Goal: Transaction & Acquisition: Purchase product/service

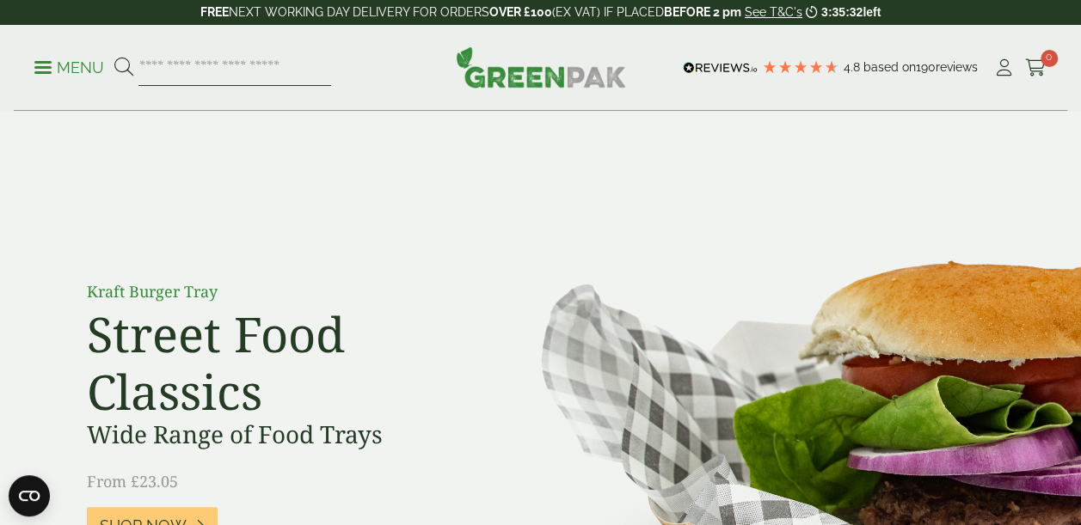
click at [193, 69] on input "search" at bounding box center [234, 68] width 193 height 36
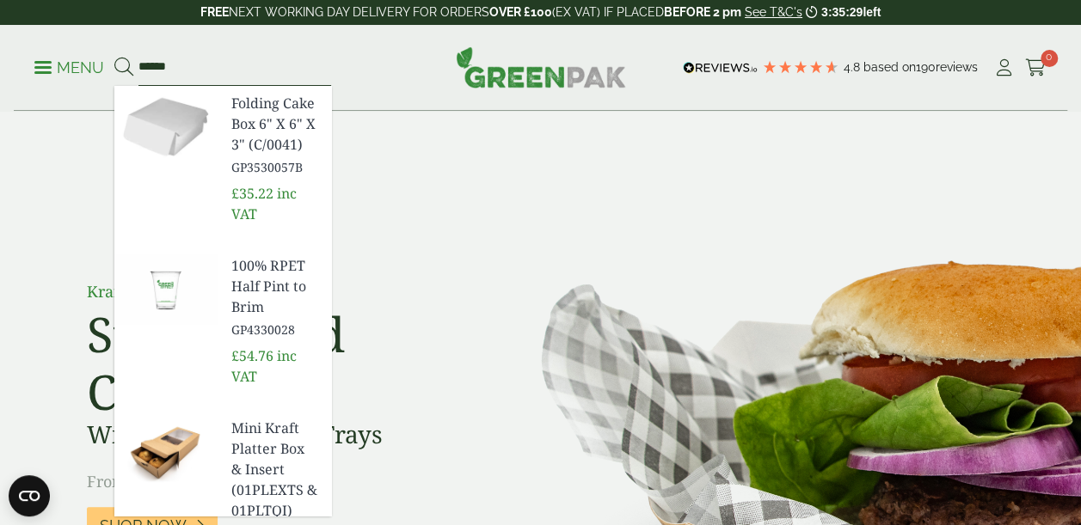
type input "******"
click at [114, 57] on button at bounding box center [123, 68] width 19 height 22
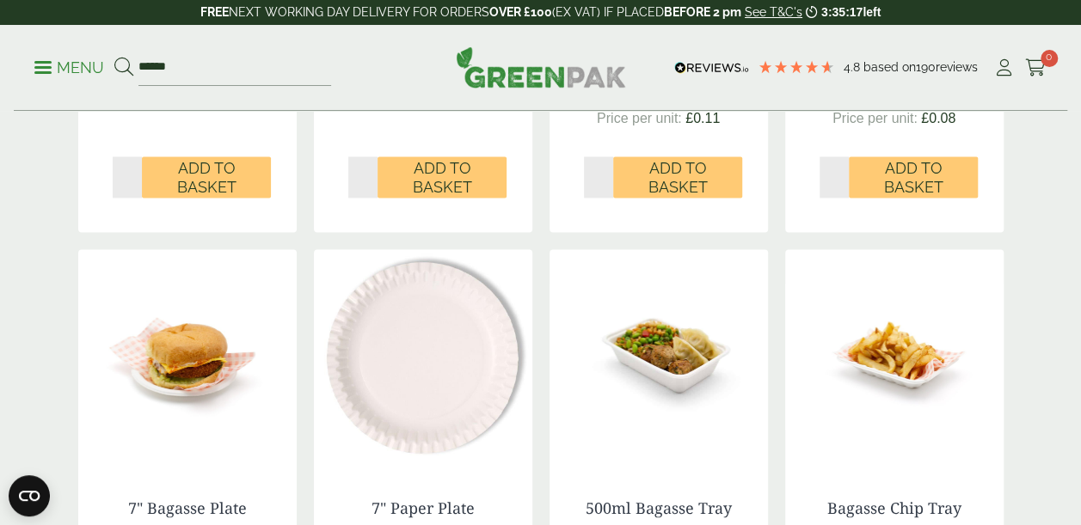
scroll to position [1261, 0]
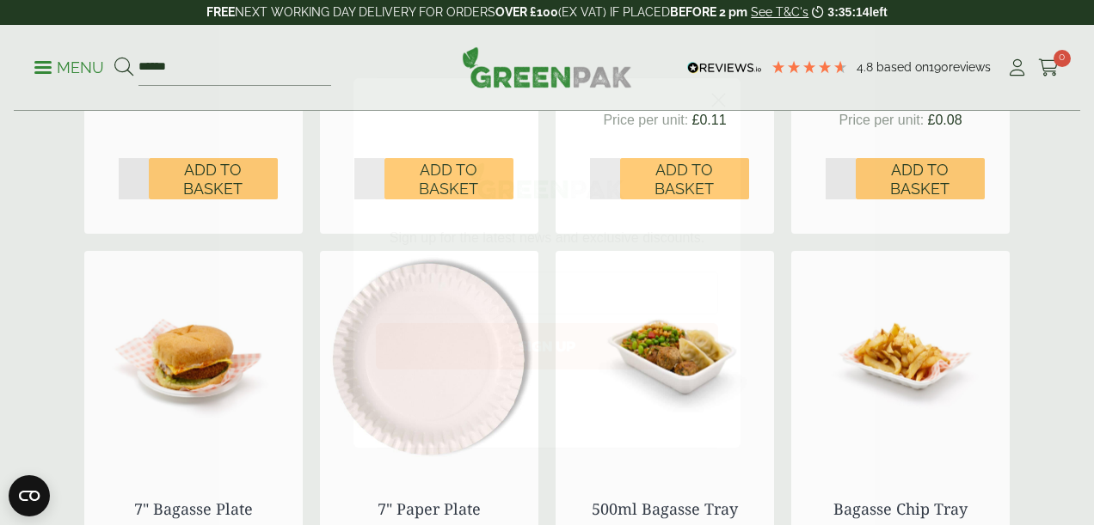
click at [722, 96] on icon "Close dialog" at bounding box center [719, 100] width 12 height 12
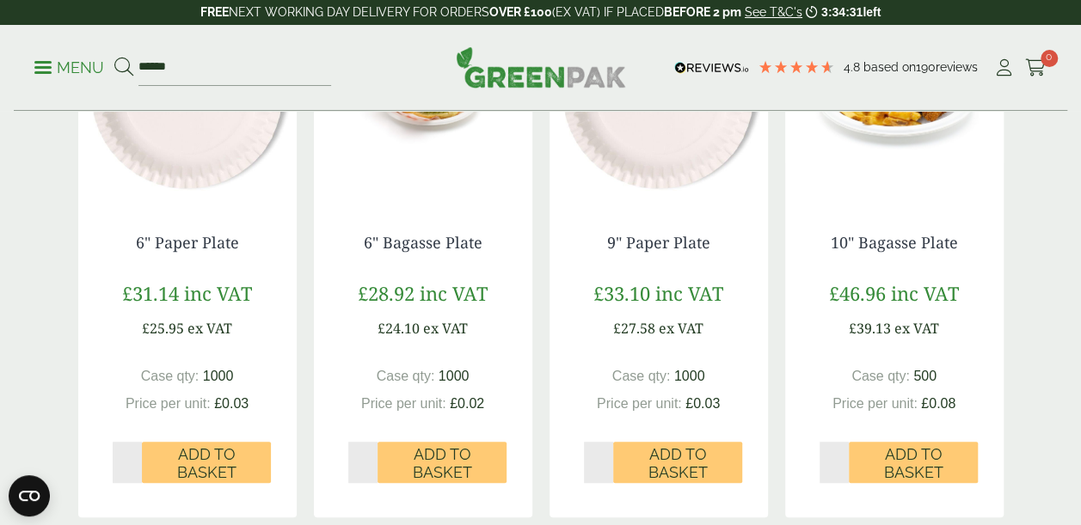
scroll to position [0, 0]
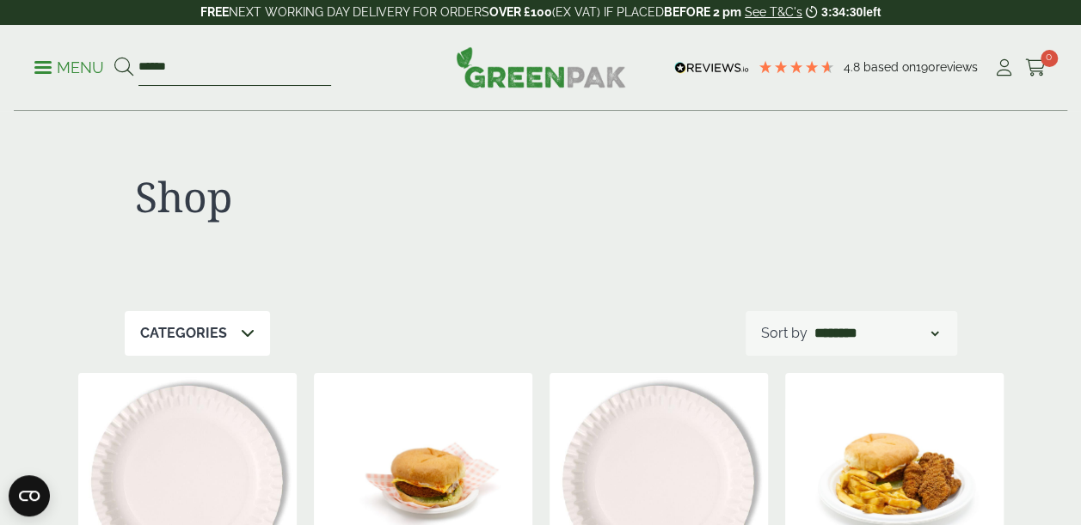
click at [226, 71] on input "******" at bounding box center [234, 68] width 193 height 36
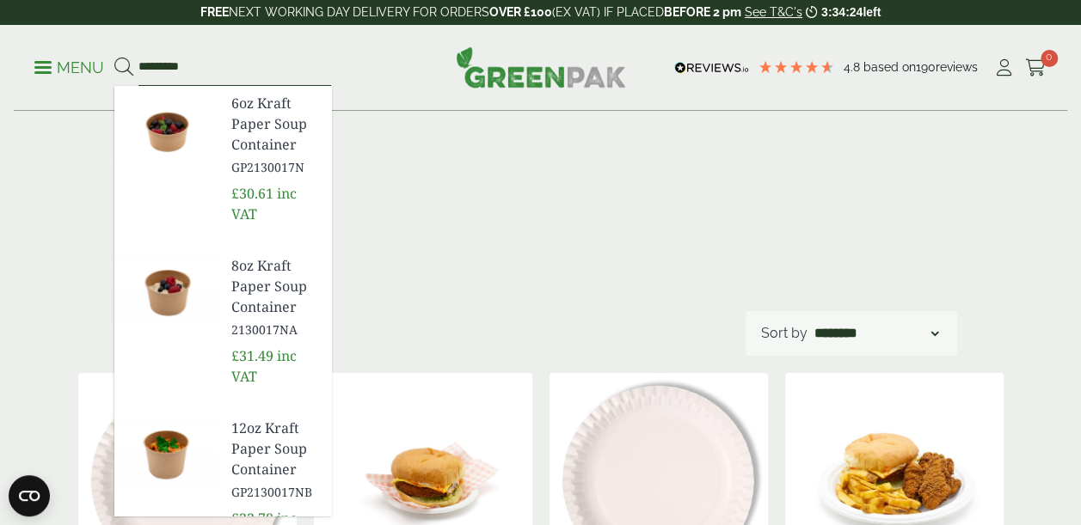
type input "*********"
click at [114, 57] on button at bounding box center [123, 68] width 19 height 22
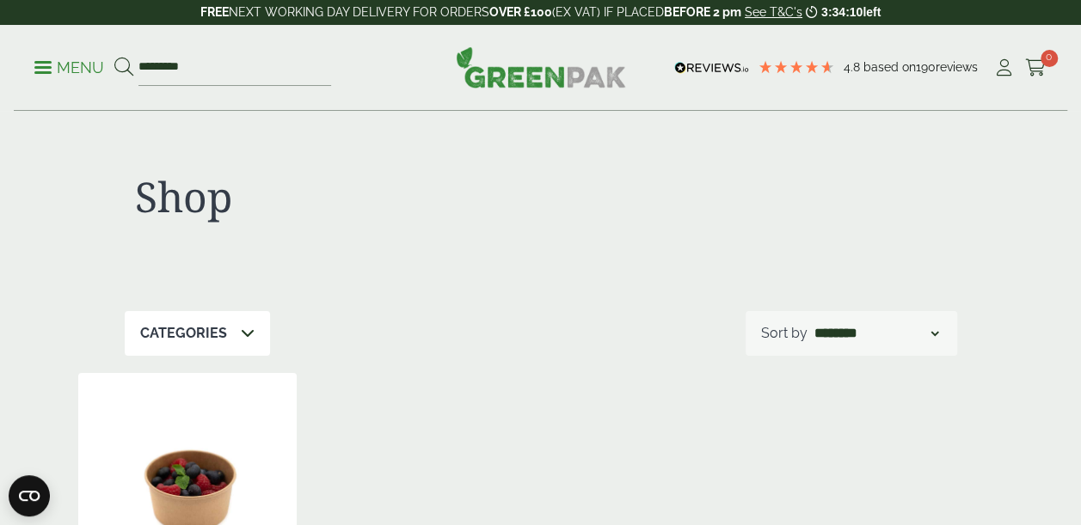
click at [76, 72] on p "Menu" at bounding box center [69, 68] width 70 height 21
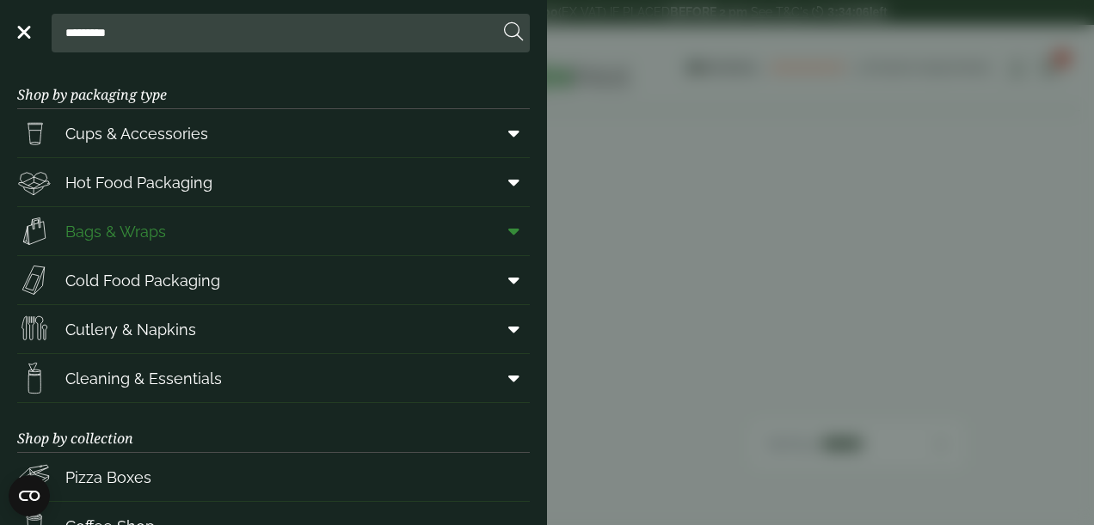
click at [267, 220] on link "Bags & Wraps" at bounding box center [273, 231] width 513 height 48
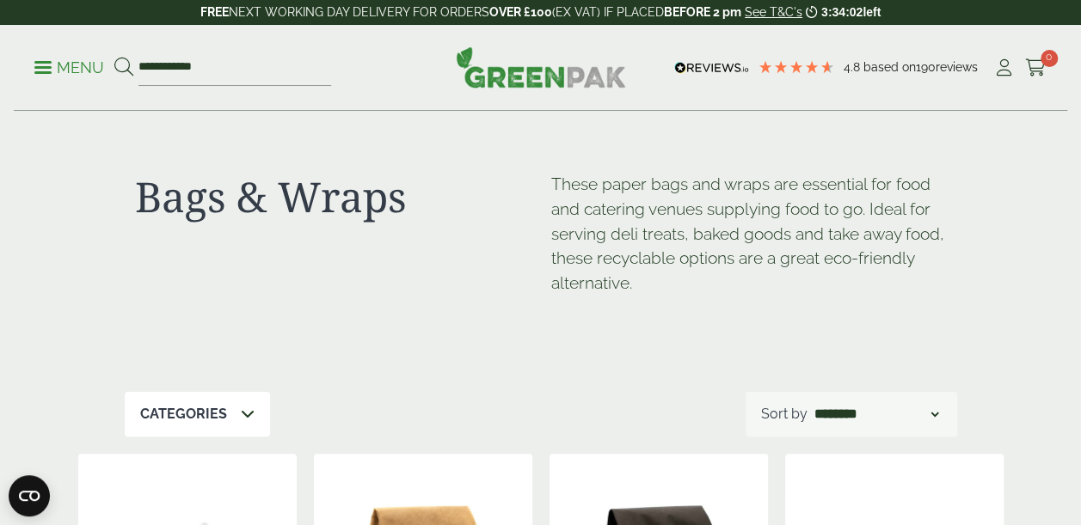
click at [69, 70] on p "Menu" at bounding box center [69, 68] width 70 height 21
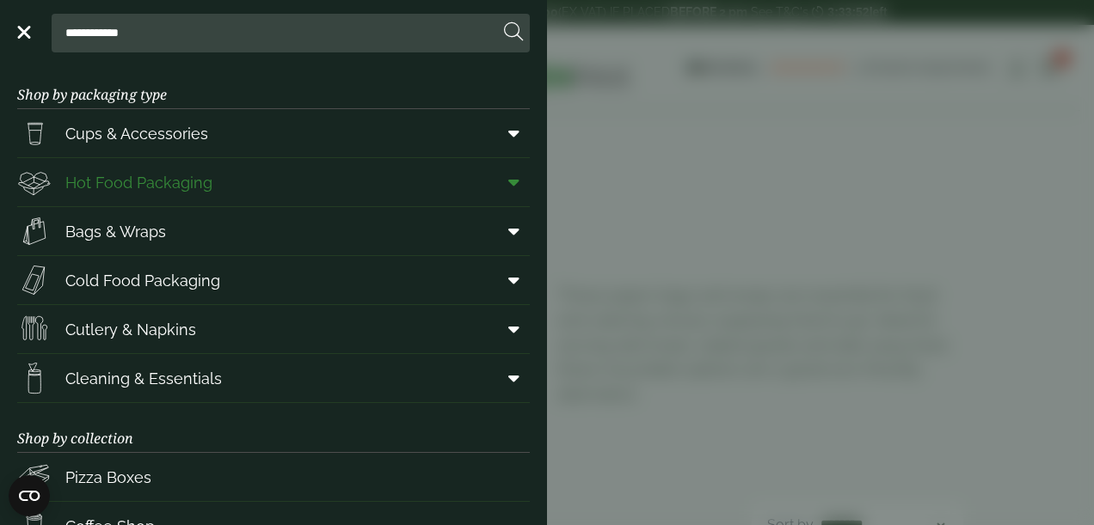
click at [197, 168] on span "Hot Food Packaging" at bounding box center [114, 182] width 195 height 34
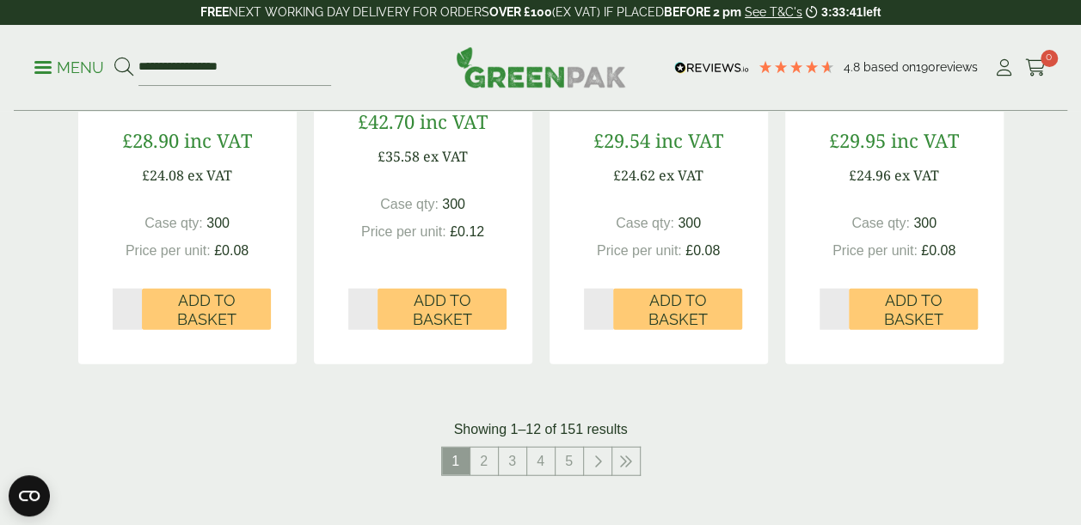
scroll to position [1892, 0]
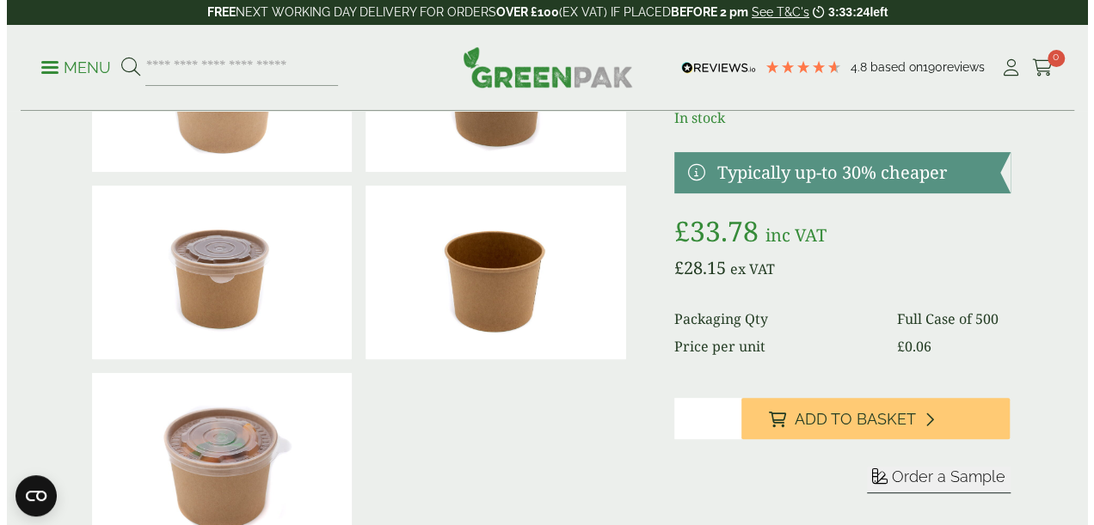
scroll to position [176, 0]
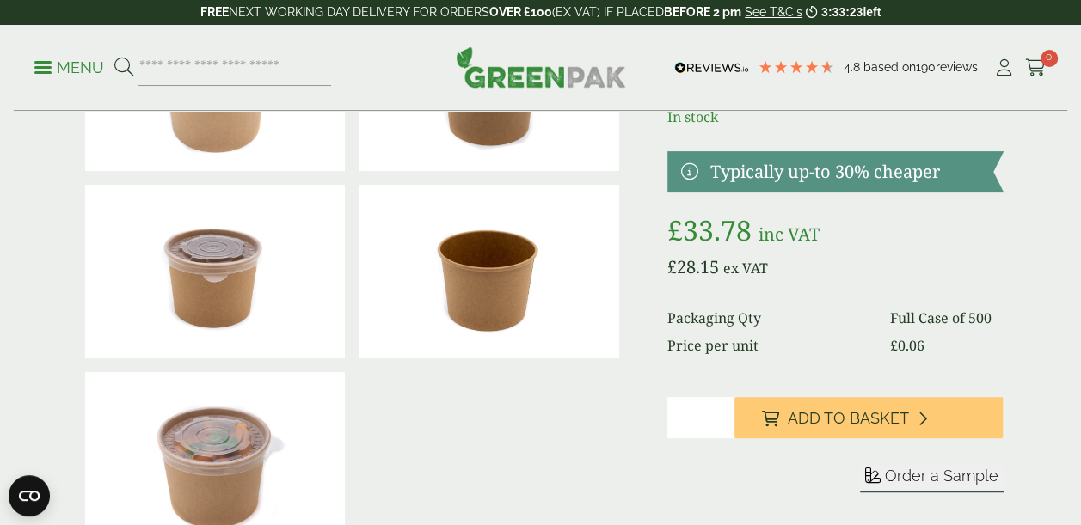
click at [688, 416] on input "*" at bounding box center [700, 417] width 67 height 41
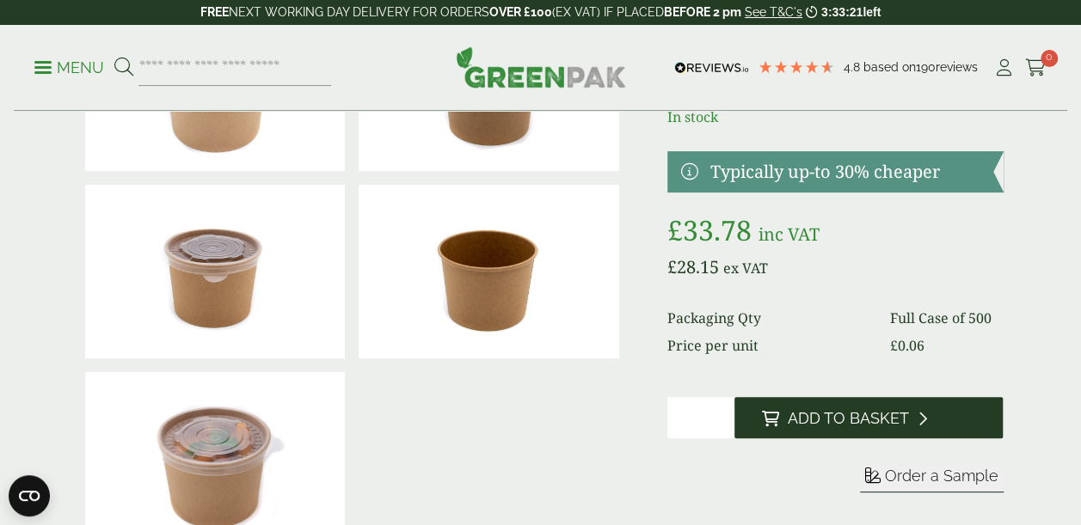
type input "*"
click at [844, 403] on button "Add to Basket" at bounding box center [868, 417] width 269 height 41
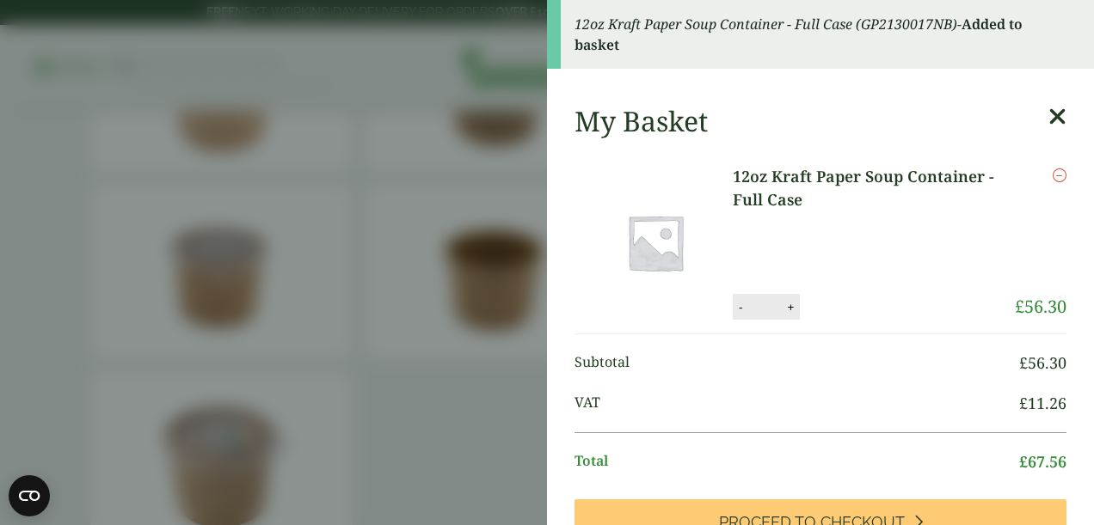
click at [176, 187] on aside "12oz Kraft Paper Soup Container - Full Case (GP2130017NB) - Added to basket My …" at bounding box center [547, 262] width 1094 height 525
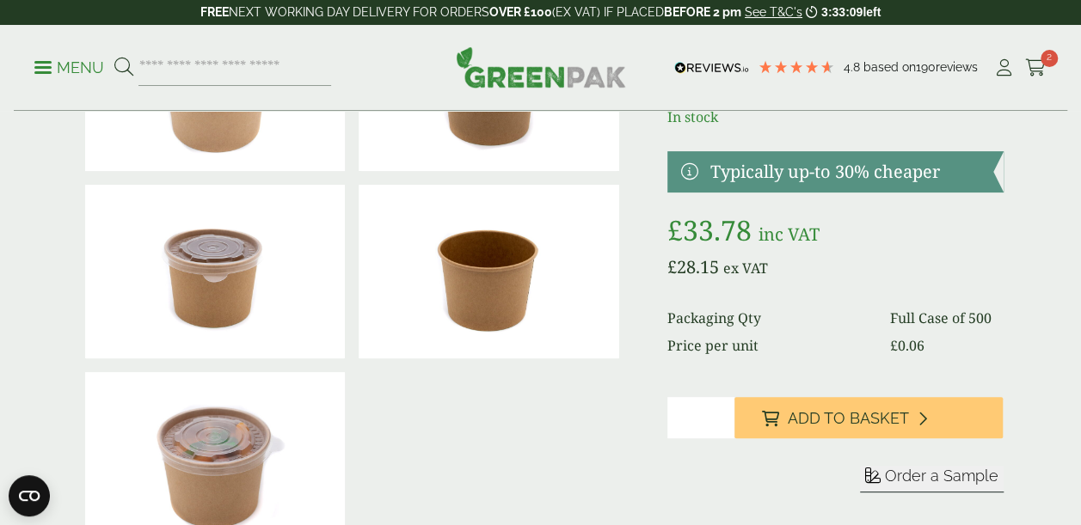
click at [58, 67] on p "Menu" at bounding box center [69, 68] width 70 height 21
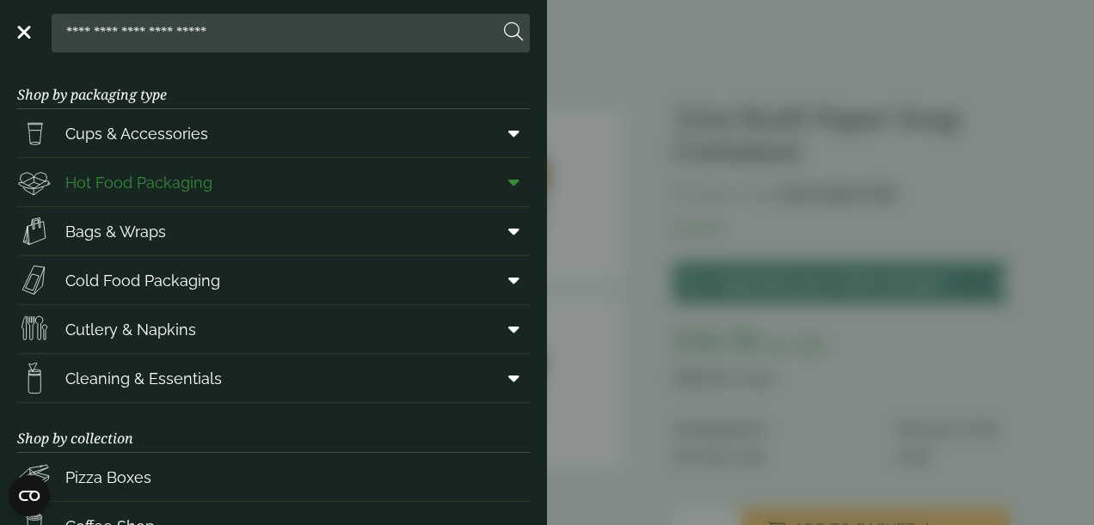
click at [508, 182] on icon at bounding box center [513, 182] width 11 height 17
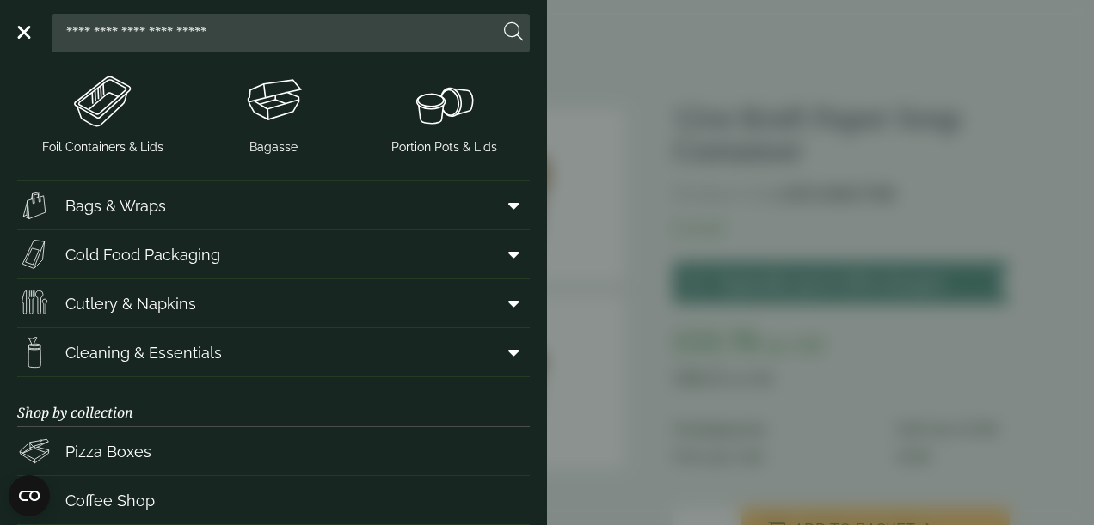
scroll to position [596, 0]
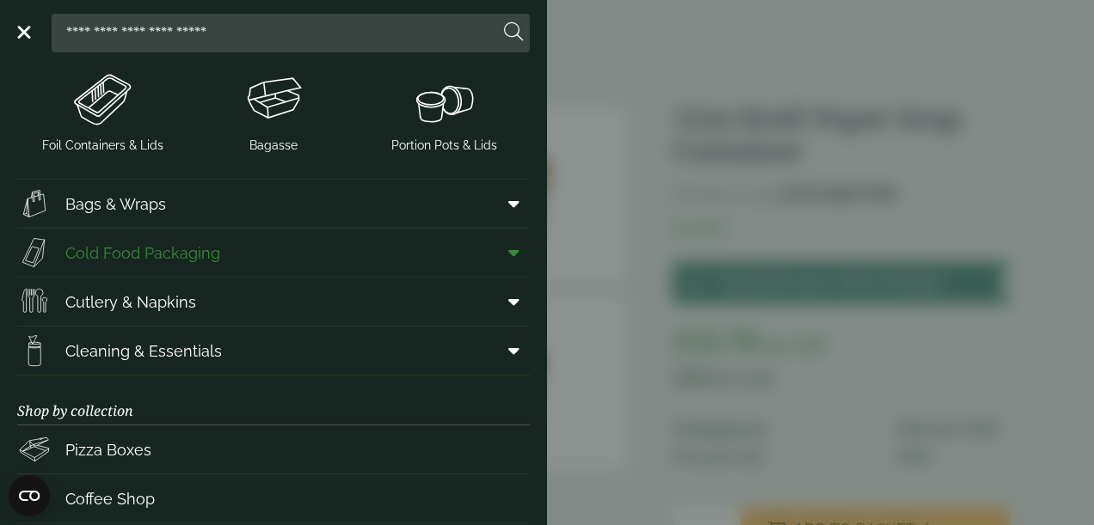
click at [508, 255] on icon at bounding box center [513, 252] width 11 height 17
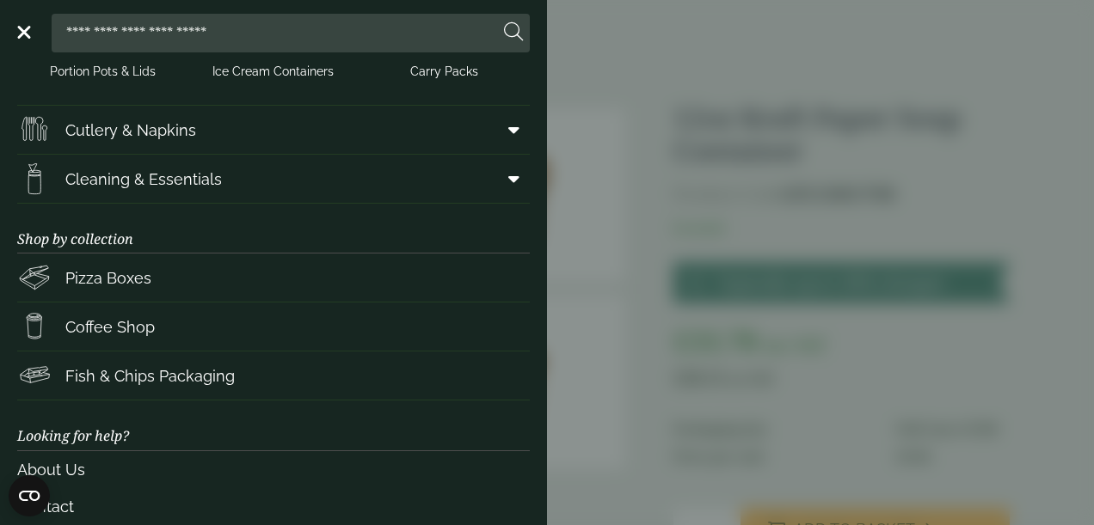
scroll to position [1201, 0]
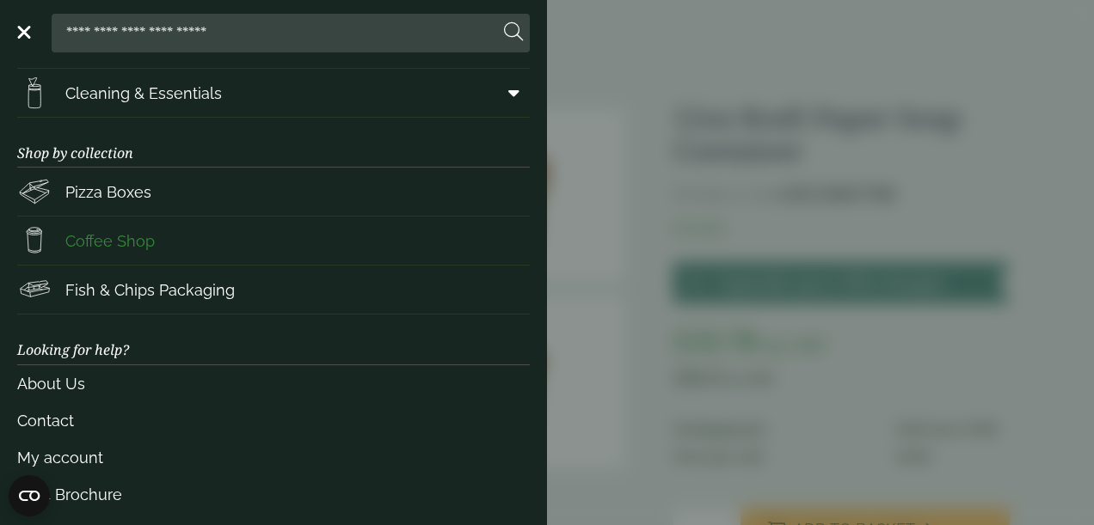
click at [377, 235] on link "Coffee Shop" at bounding box center [273, 241] width 513 height 48
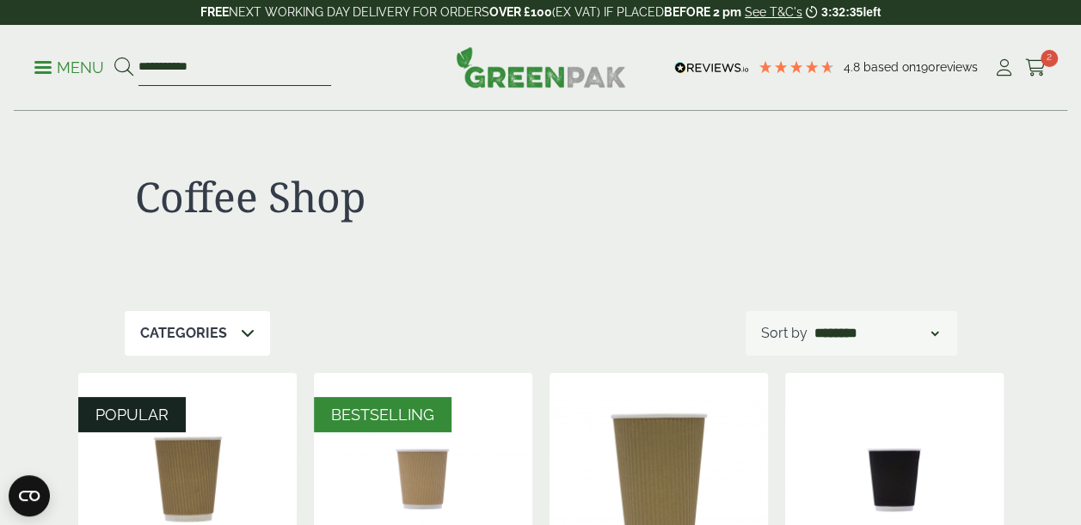
click at [224, 74] on input "**********" at bounding box center [234, 68] width 193 height 36
type input "*****"
click at [114, 57] on button at bounding box center [123, 68] width 19 height 22
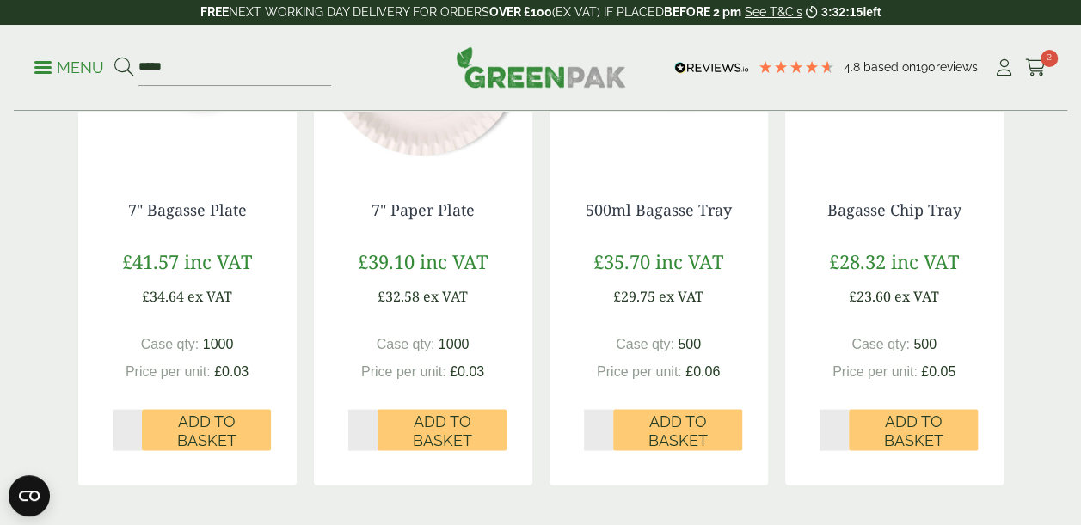
scroll to position [1769, 0]
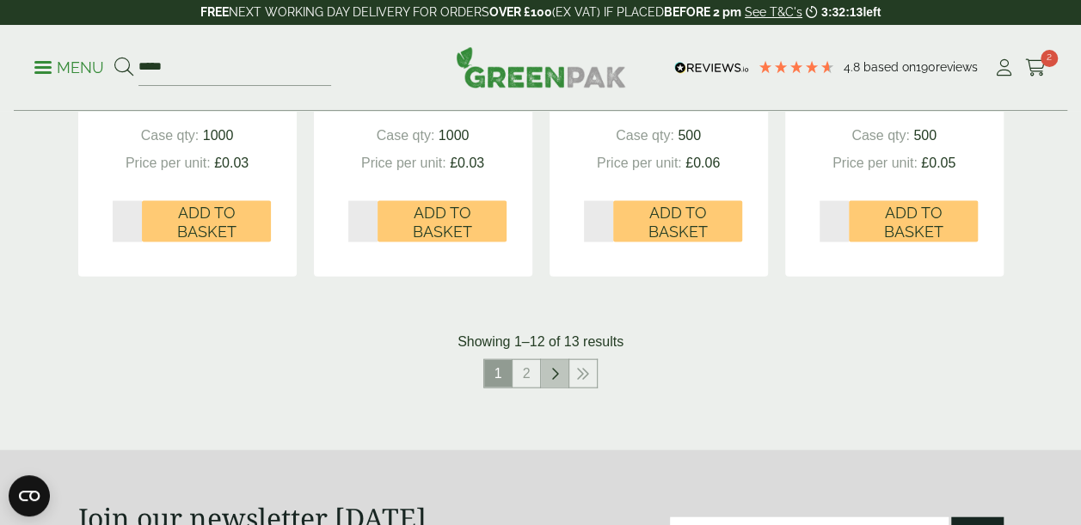
click at [542, 380] on link at bounding box center [555, 374] width 28 height 28
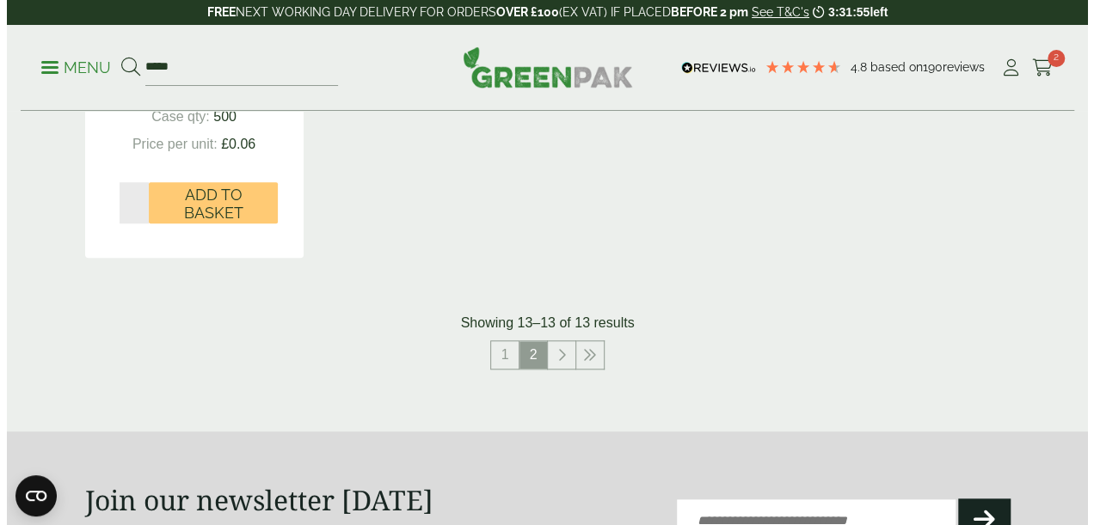
scroll to position [648, 0]
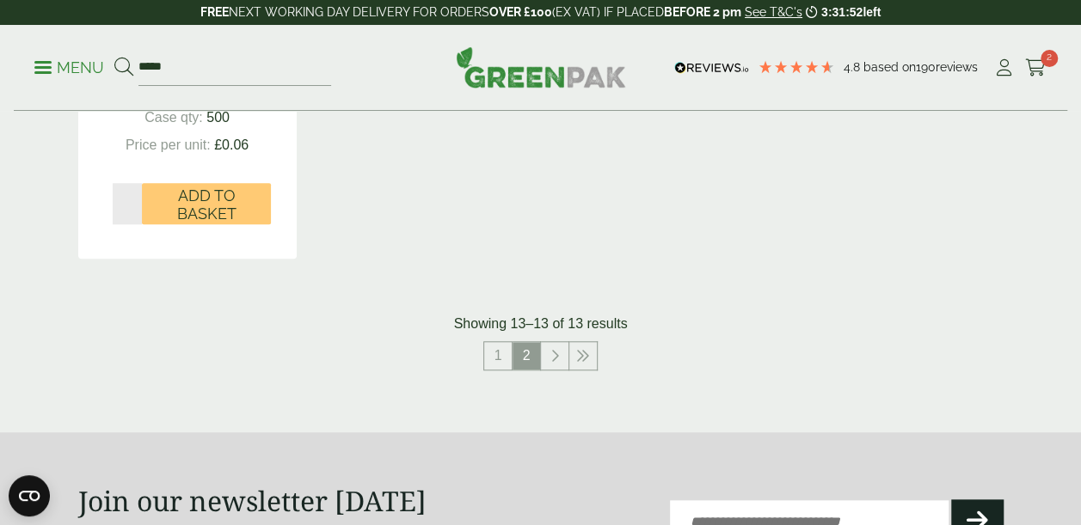
click at [127, 209] on input "*" at bounding box center [128, 203] width 30 height 41
type input "*"
click at [151, 213] on button "Add to Basket" at bounding box center [206, 203] width 129 height 41
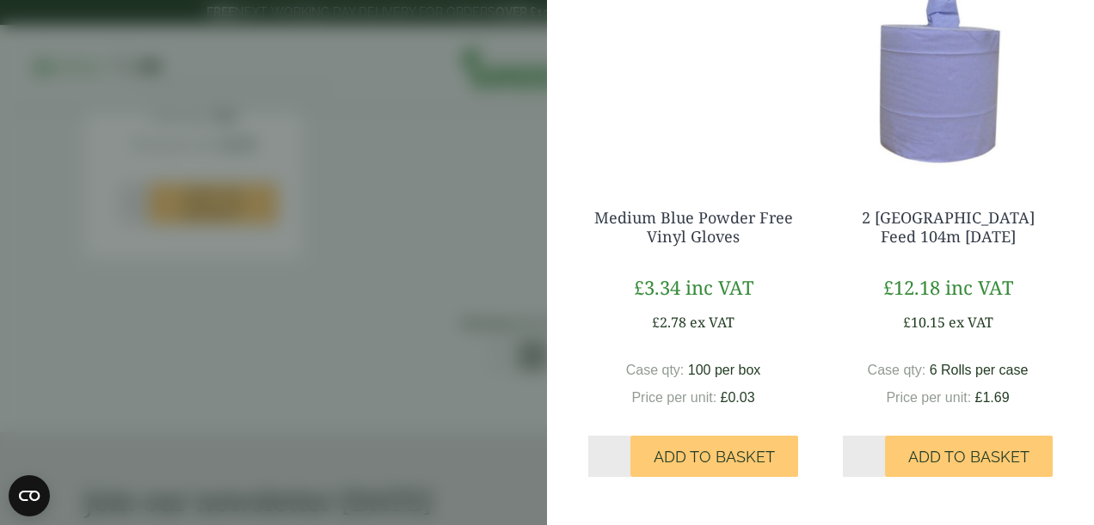
scroll to position [0, 0]
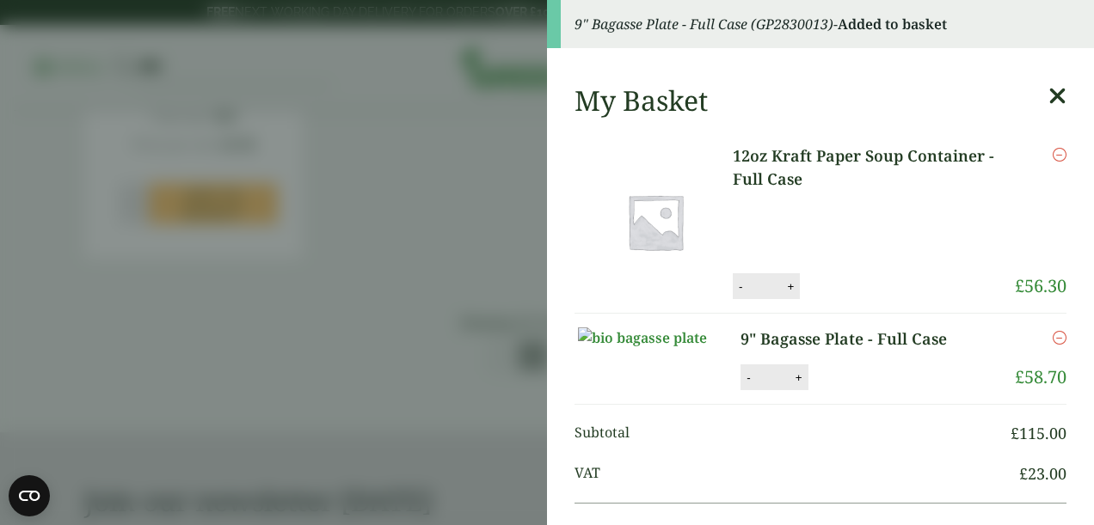
click at [391, 330] on aside "9" Bagasse Plate - Full Case (GP2830013) - Added to basket My Basket 12oz Kraft…" at bounding box center [547, 262] width 1094 height 525
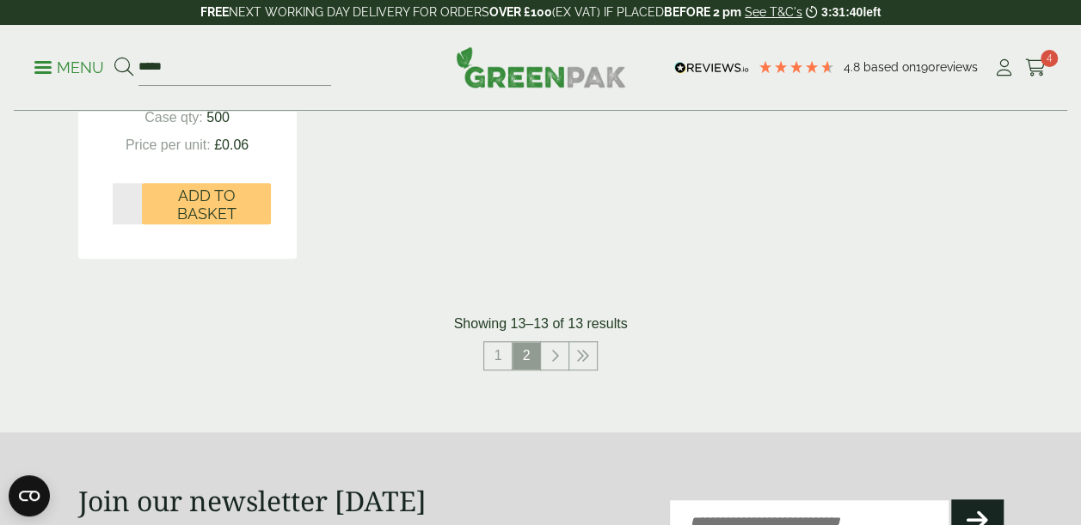
click at [50, 73] on link "Menu" at bounding box center [69, 66] width 70 height 17
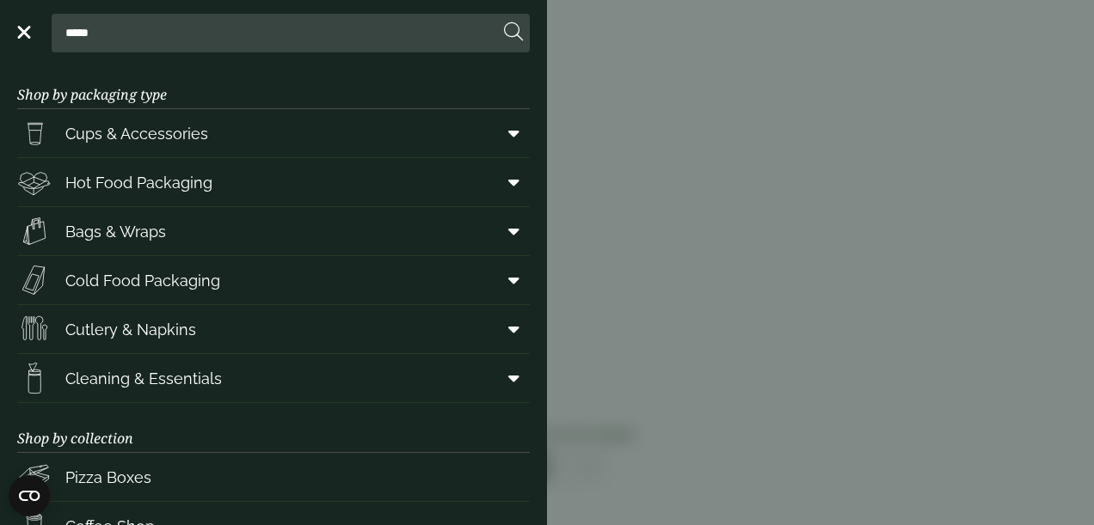
scroll to position [55, 0]
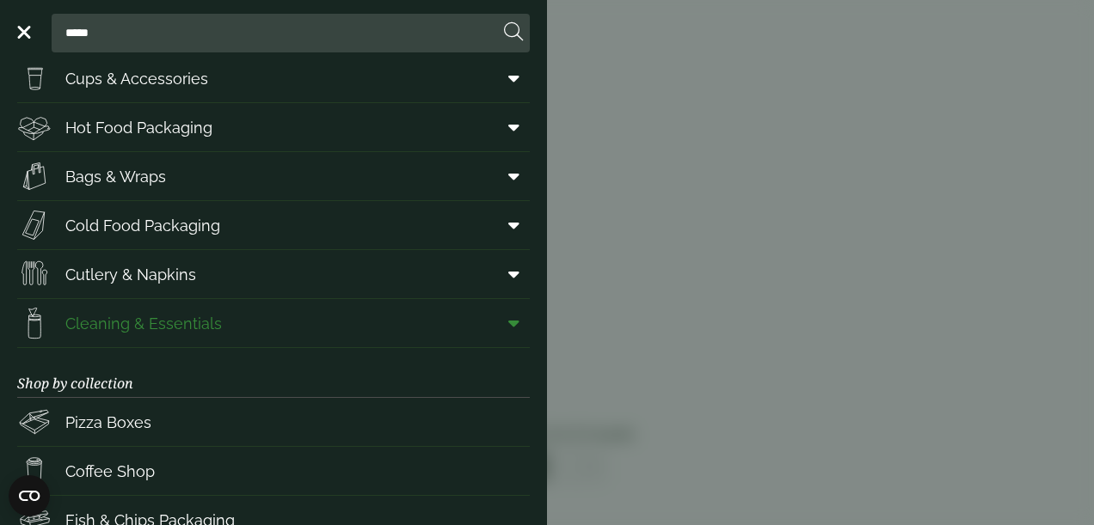
click at [508, 318] on icon at bounding box center [513, 323] width 11 height 17
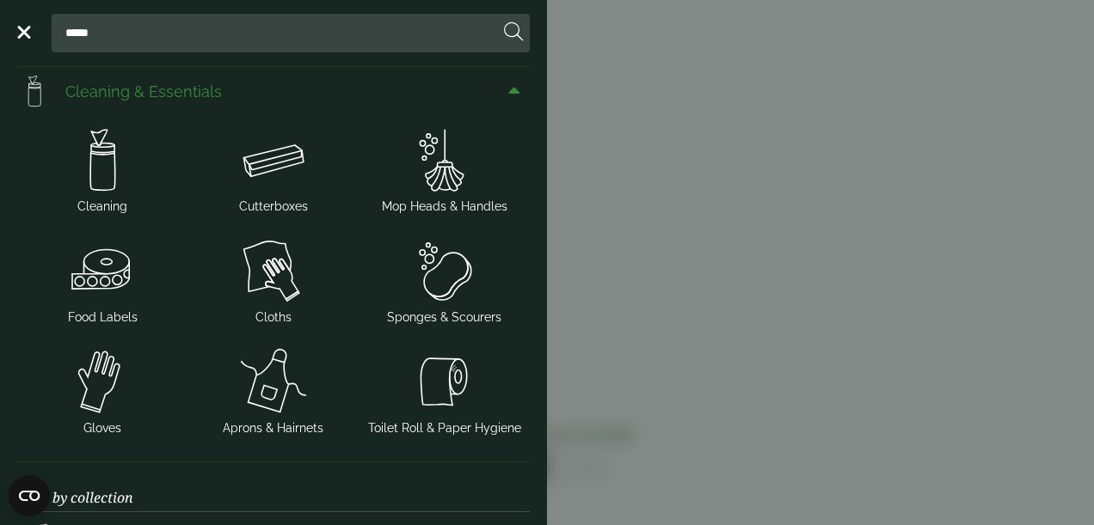
scroll to position [356, 0]
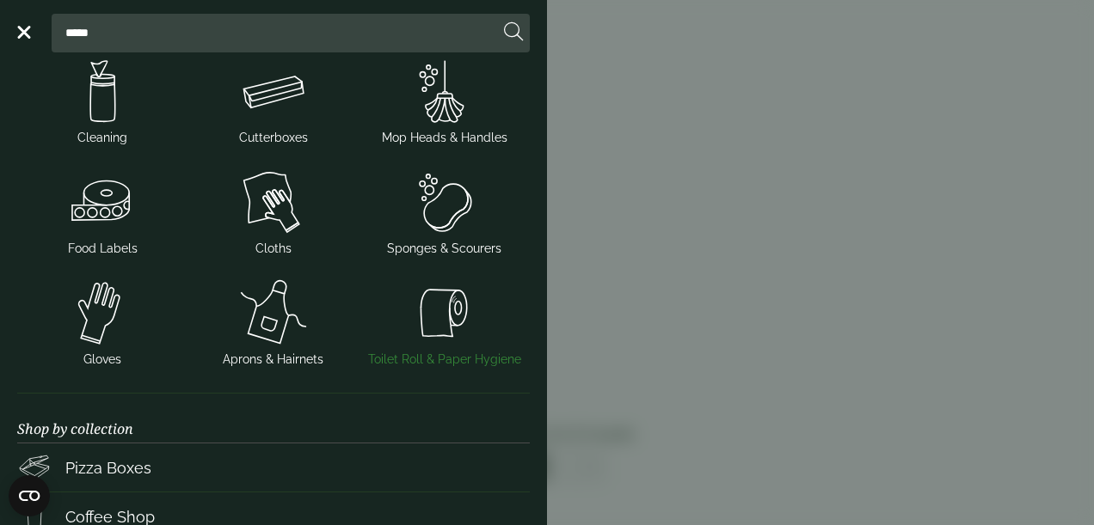
click at [440, 355] on span "Toilet Roll & Paper Hygiene" at bounding box center [444, 360] width 153 height 18
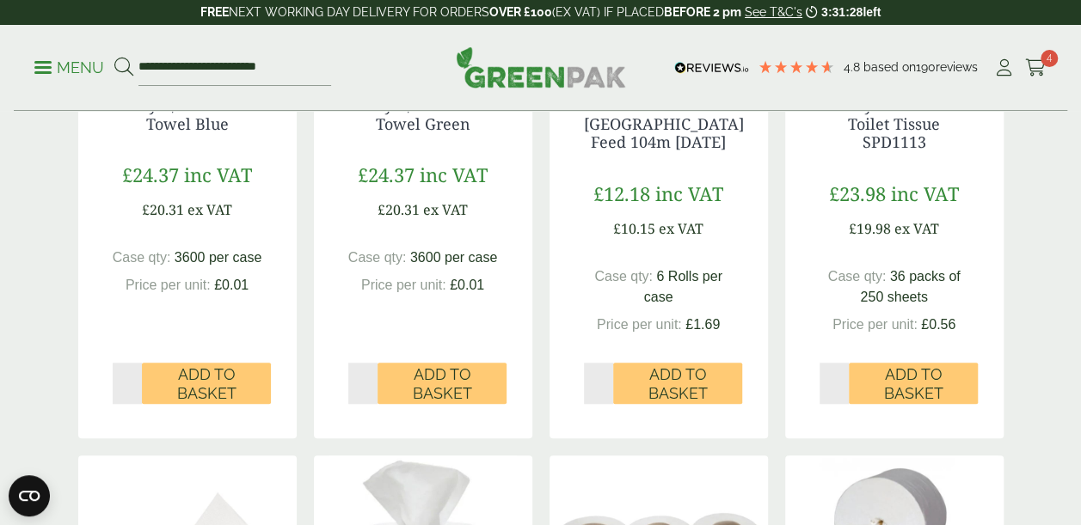
scroll to position [576, 0]
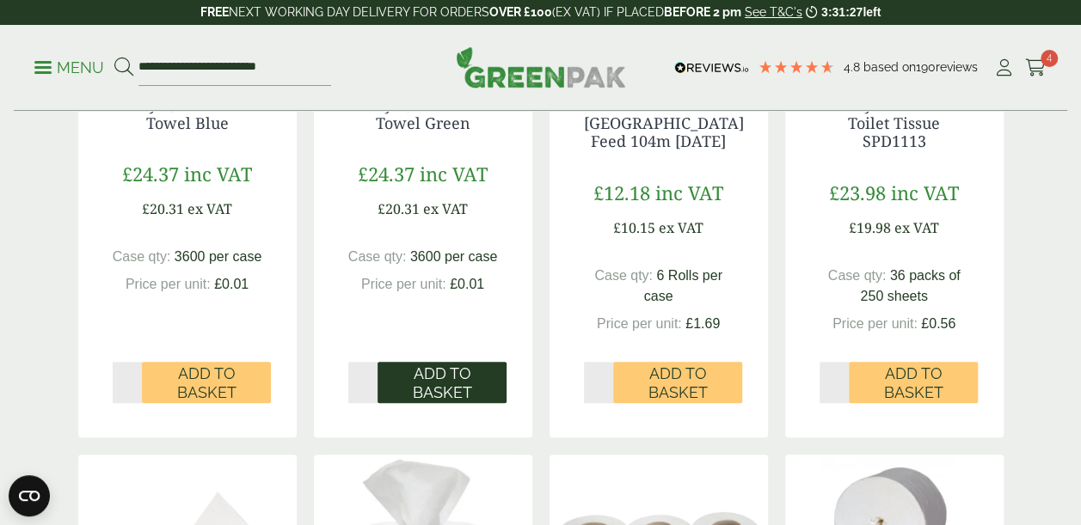
click at [454, 380] on span "Add to Basket" at bounding box center [442, 383] width 105 height 37
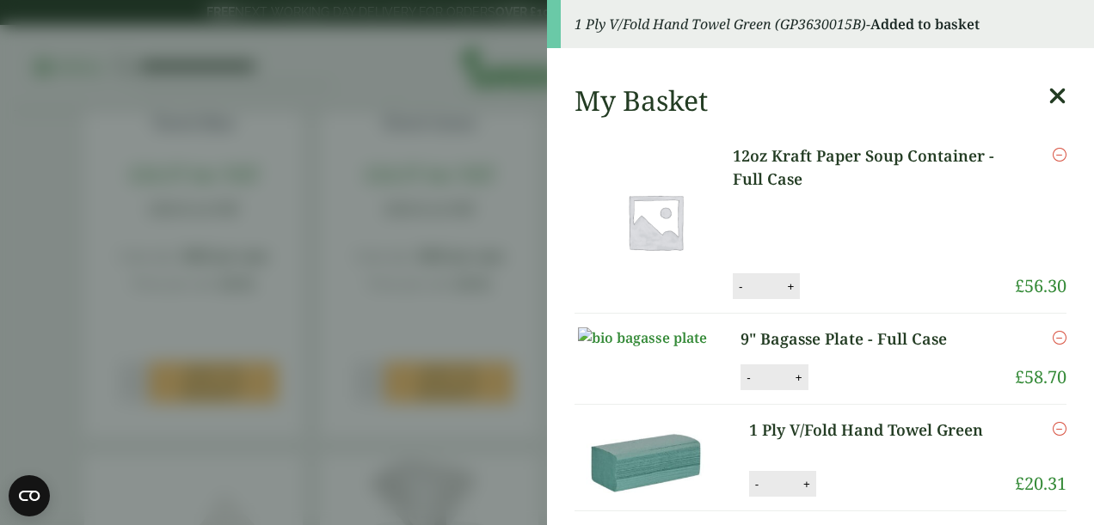
click at [497, 229] on aside "1 Ply V/Fold Hand Towel Green (GP3630015B) - Added to basket My Basket 12oz Kra…" at bounding box center [547, 262] width 1094 height 525
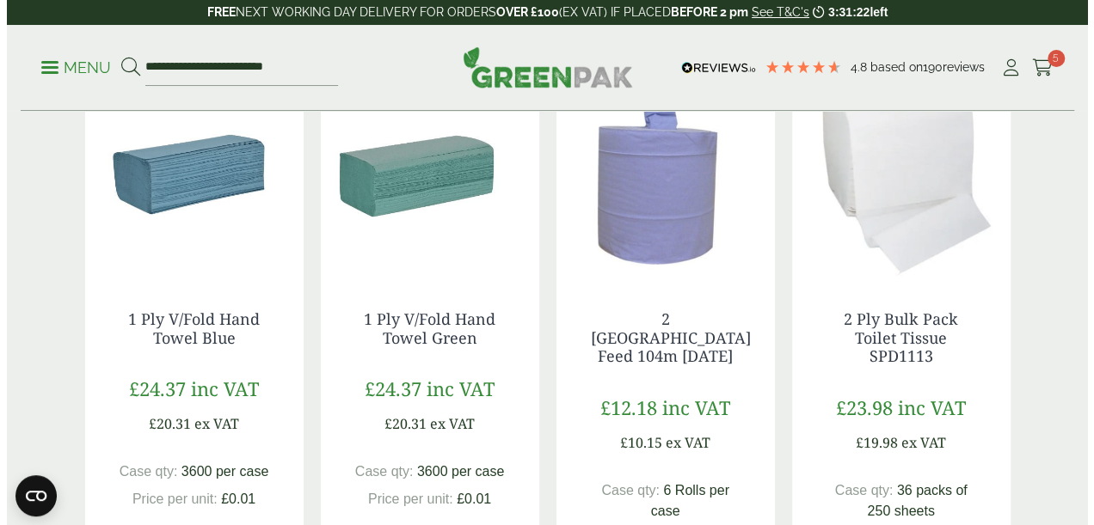
scroll to position [0, 0]
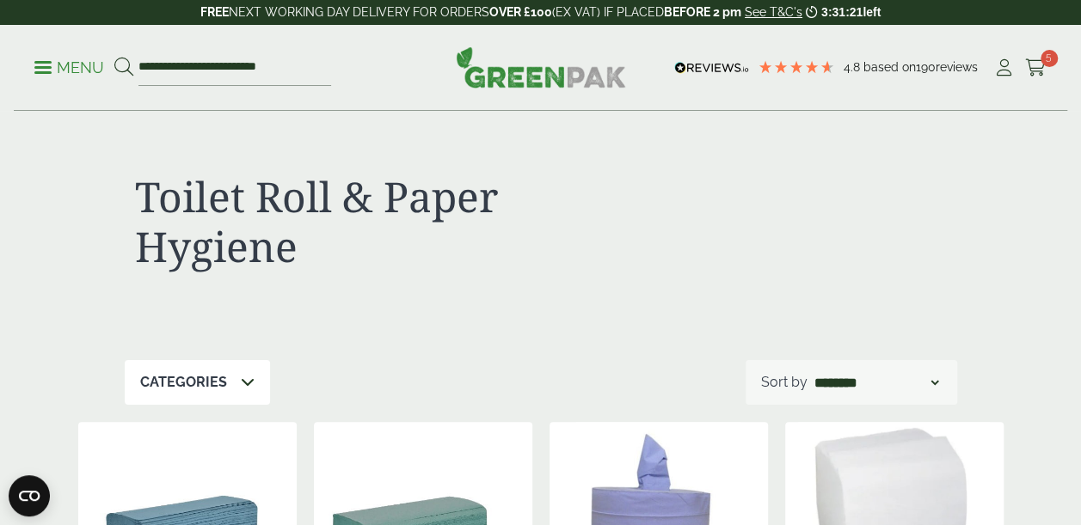
click at [43, 71] on link "Menu" at bounding box center [69, 66] width 70 height 17
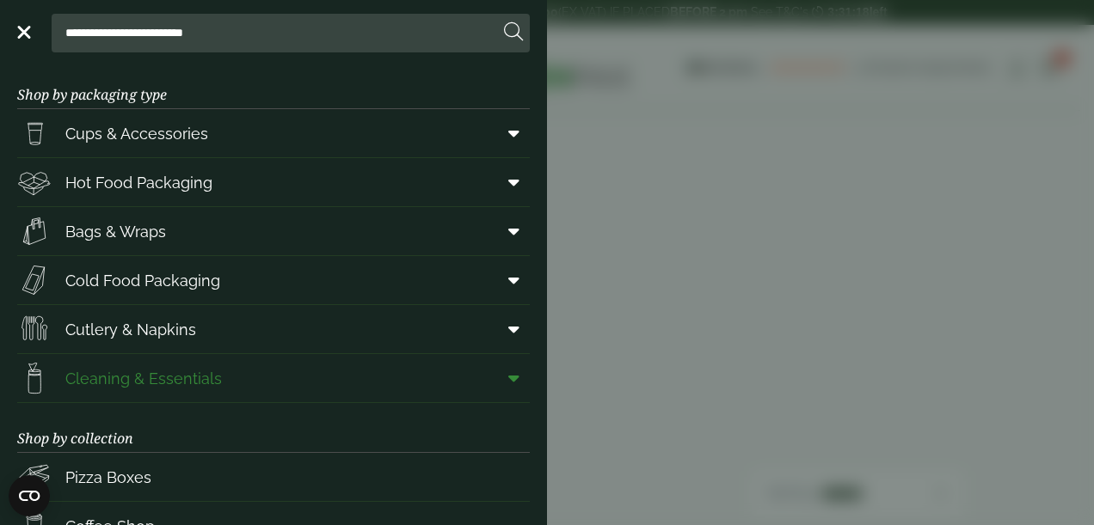
click at [508, 379] on icon at bounding box center [513, 378] width 11 height 17
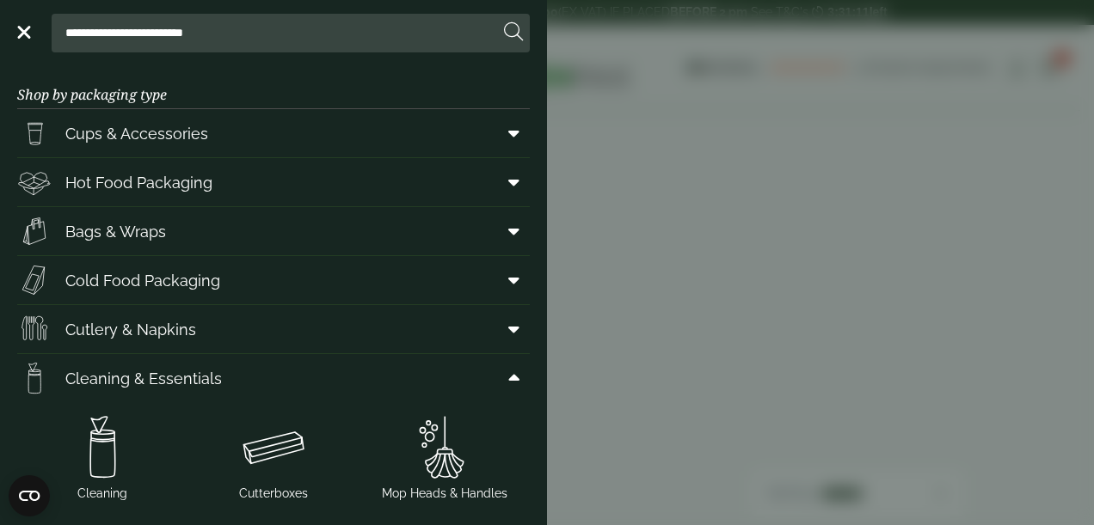
click at [282, 38] on input "**********" at bounding box center [278, 33] width 440 height 36
type input "*"
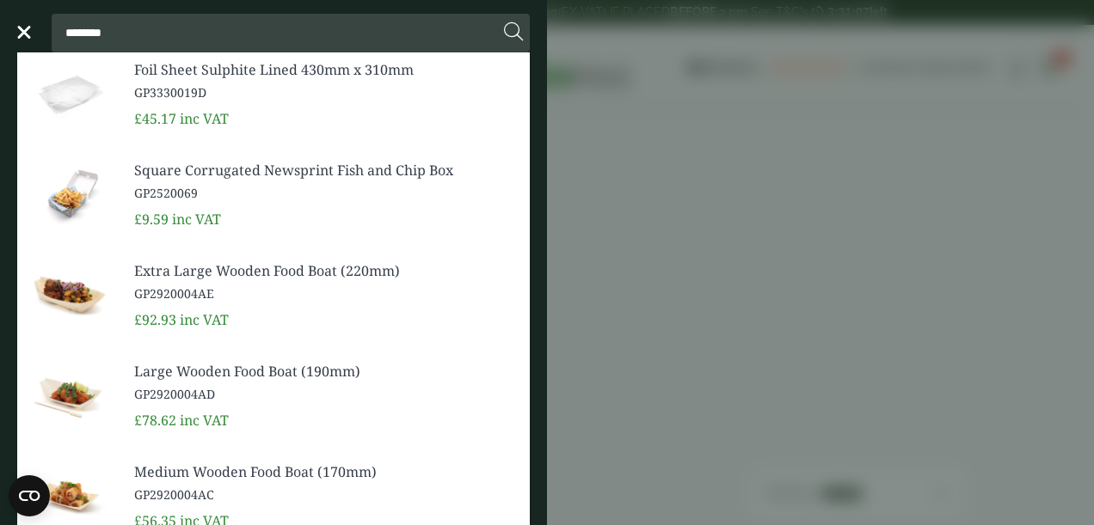
type input "********"
click at [504, 21] on button at bounding box center [513, 32] width 19 height 22
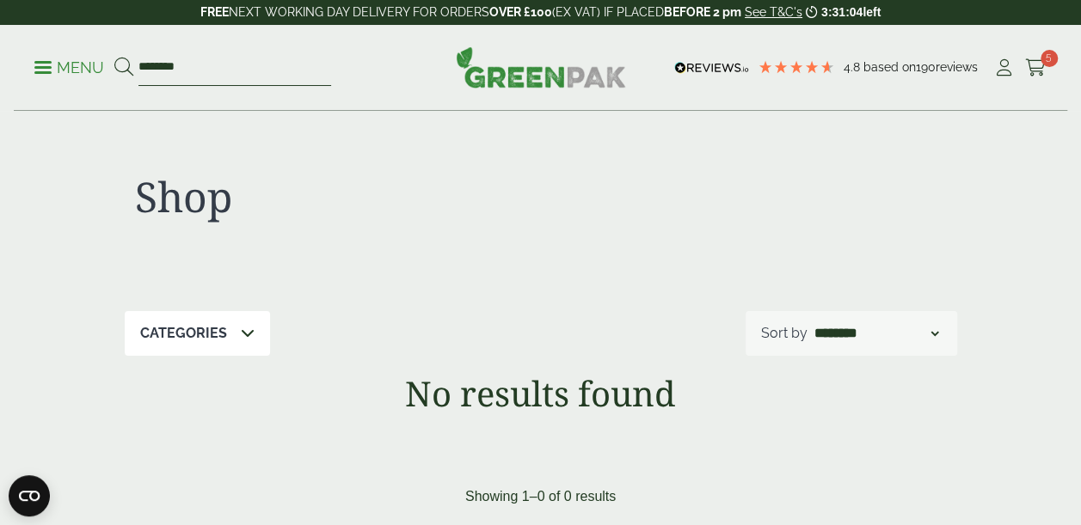
click at [280, 71] on input "********" at bounding box center [234, 68] width 193 height 36
type input "*"
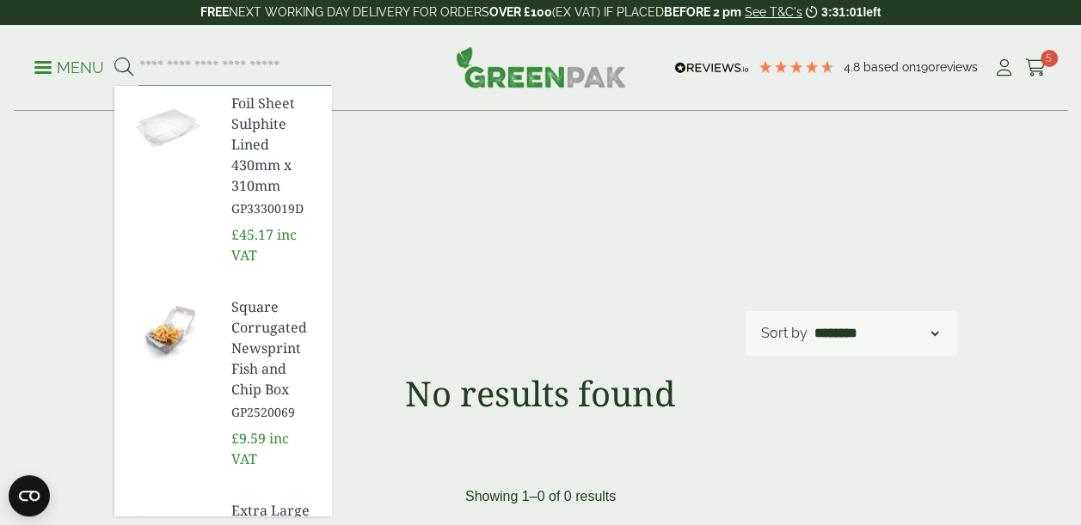
click at [517, 286] on div "Shop" at bounding box center [541, 212] width 832 height 200
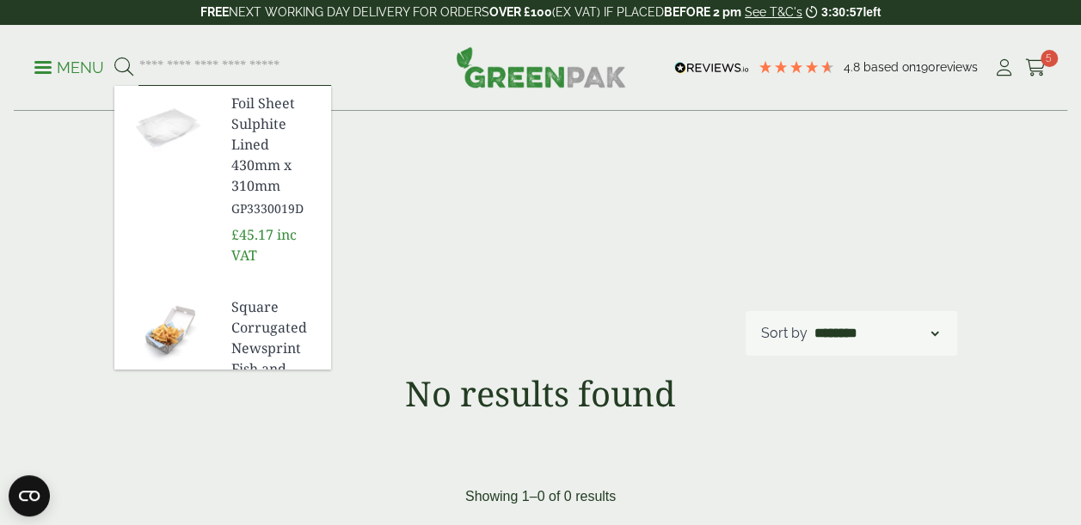
click at [249, 70] on input "search" at bounding box center [234, 68] width 193 height 36
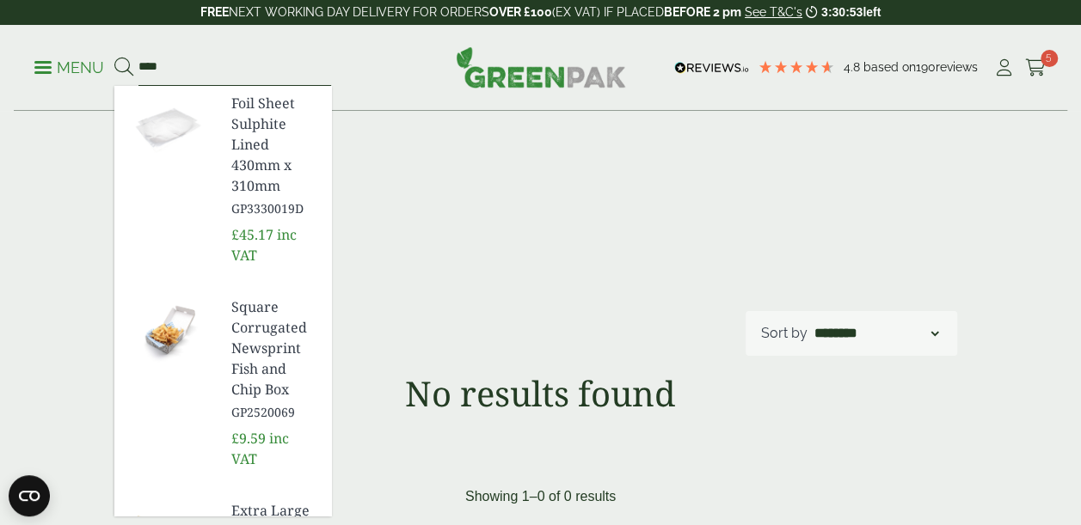
type input "****"
click at [114, 57] on button at bounding box center [123, 68] width 19 height 22
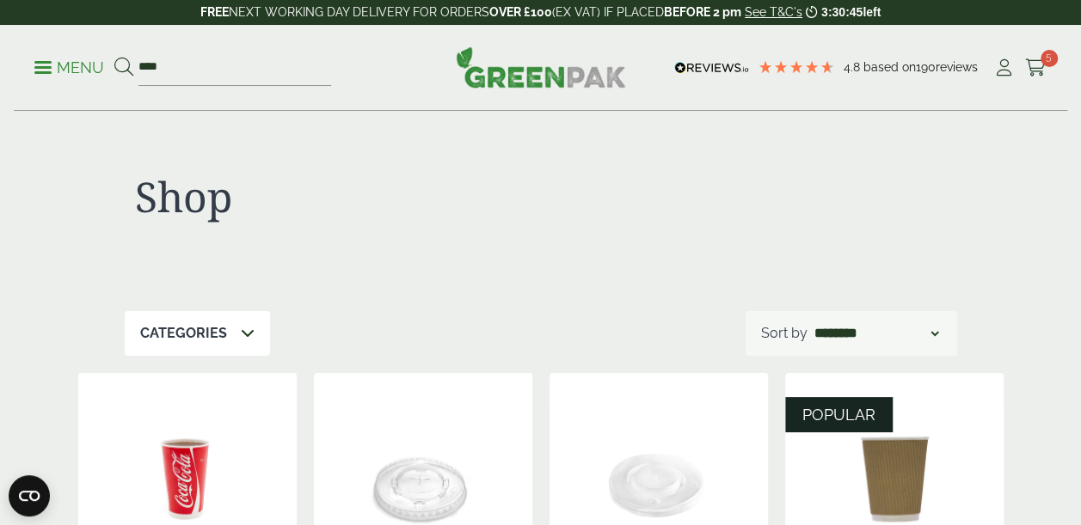
click at [46, 64] on p "Menu" at bounding box center [69, 68] width 70 height 21
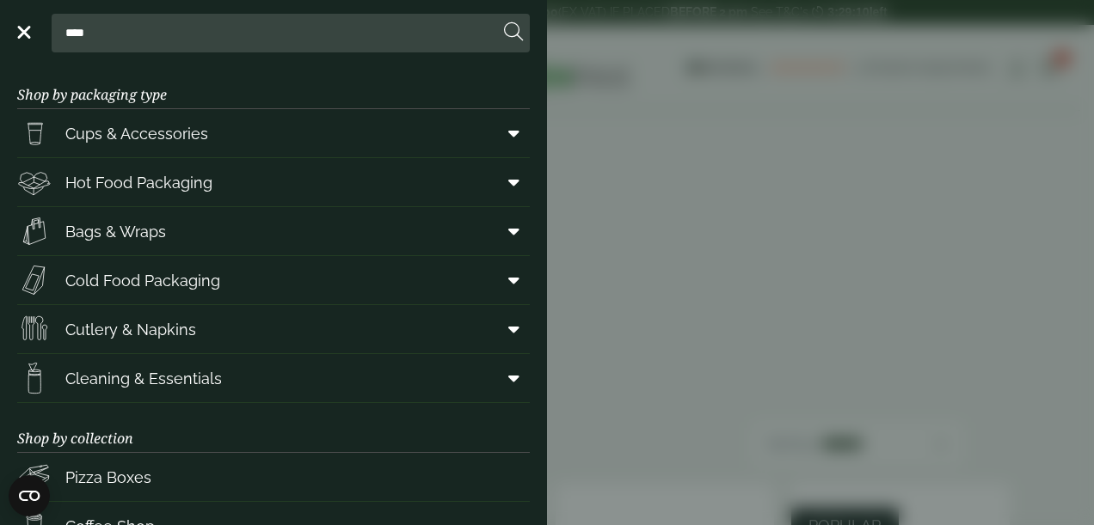
click at [631, 290] on aside "Close **** Shop by packaging type Cups & Accessories Hot Drink Paper Cups Smoot…" at bounding box center [547, 262] width 1094 height 525
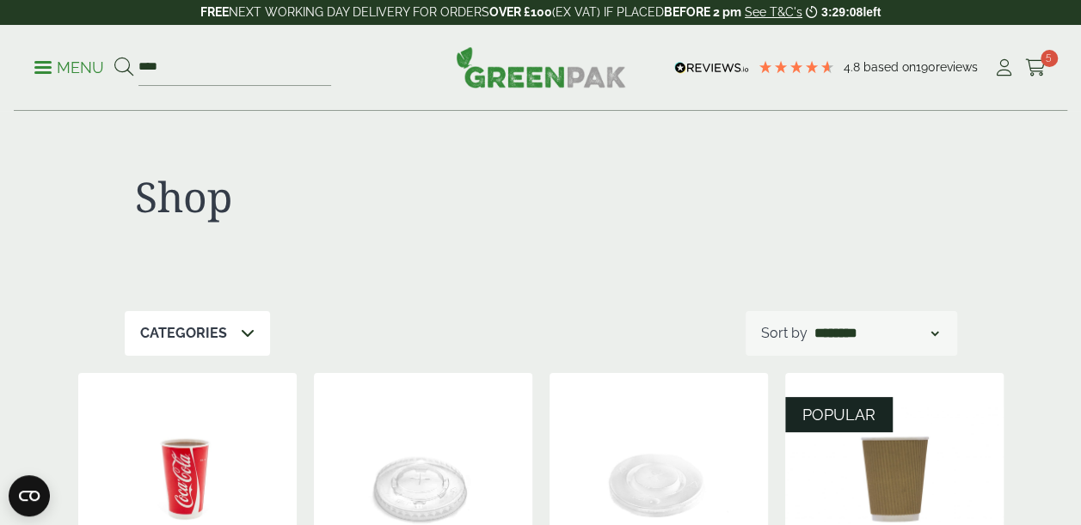
click at [41, 66] on span at bounding box center [42, 67] width 17 height 3
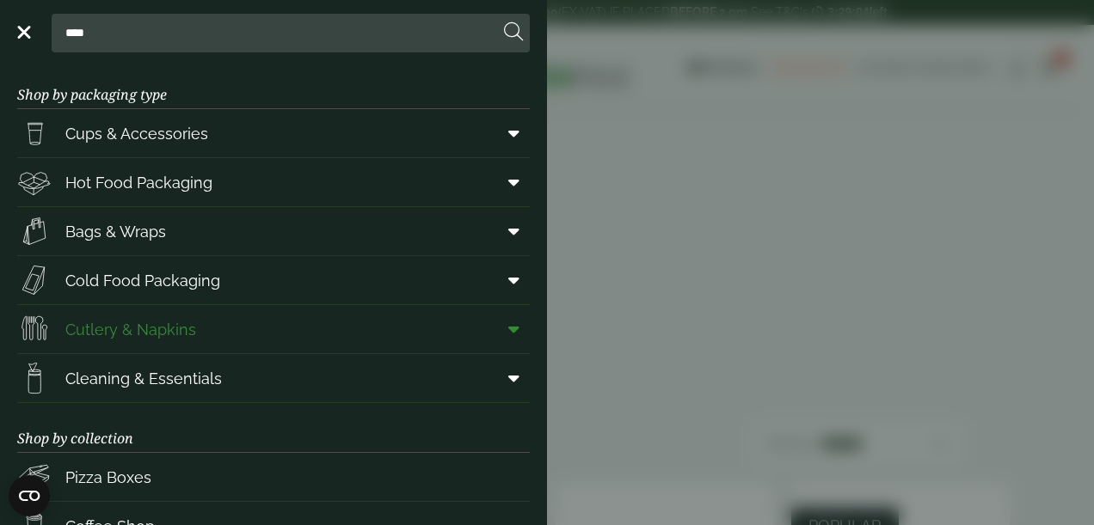
click at [187, 318] on span "Cutlery & Napkins" at bounding box center [130, 329] width 131 height 23
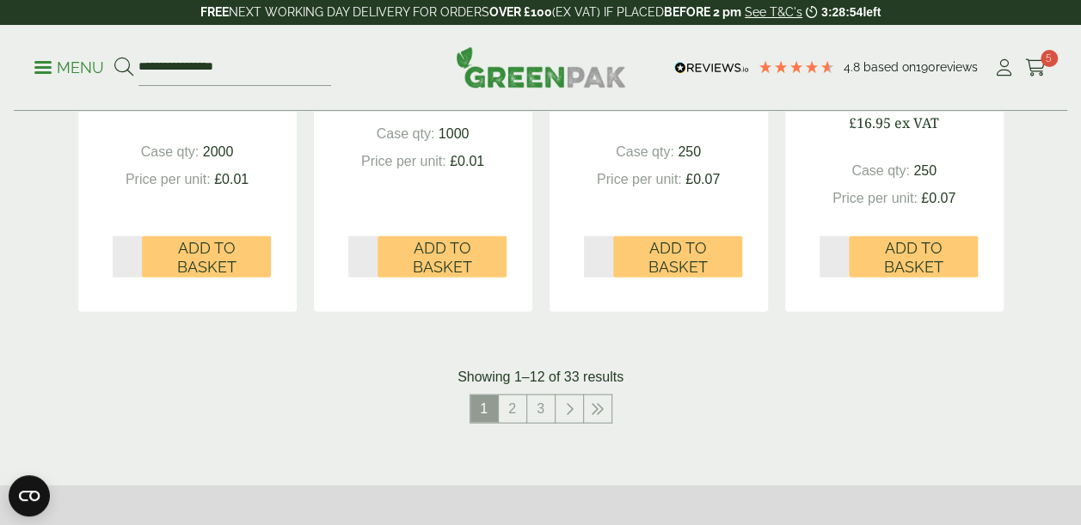
scroll to position [1977, 0]
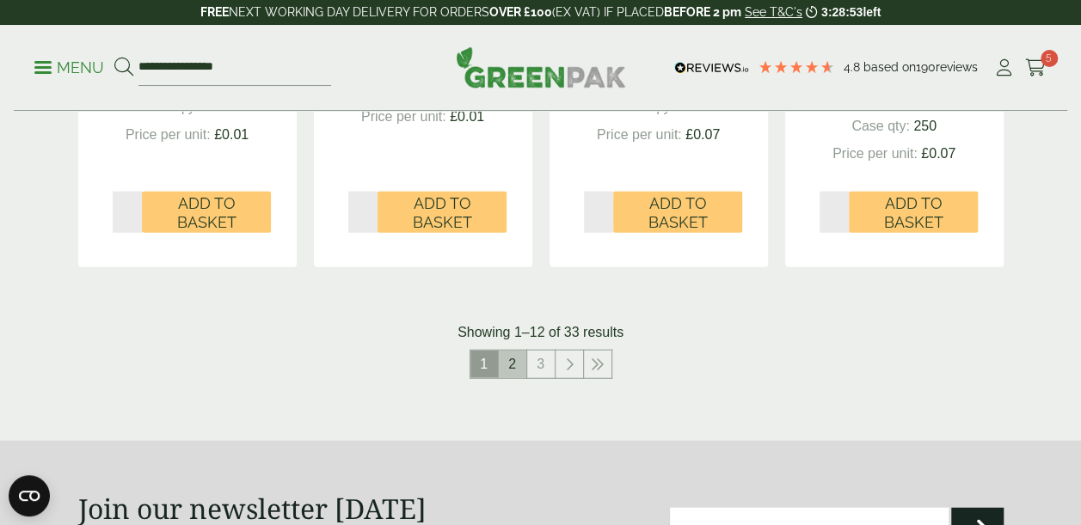
click at [506, 368] on link "2" at bounding box center [513, 365] width 28 height 28
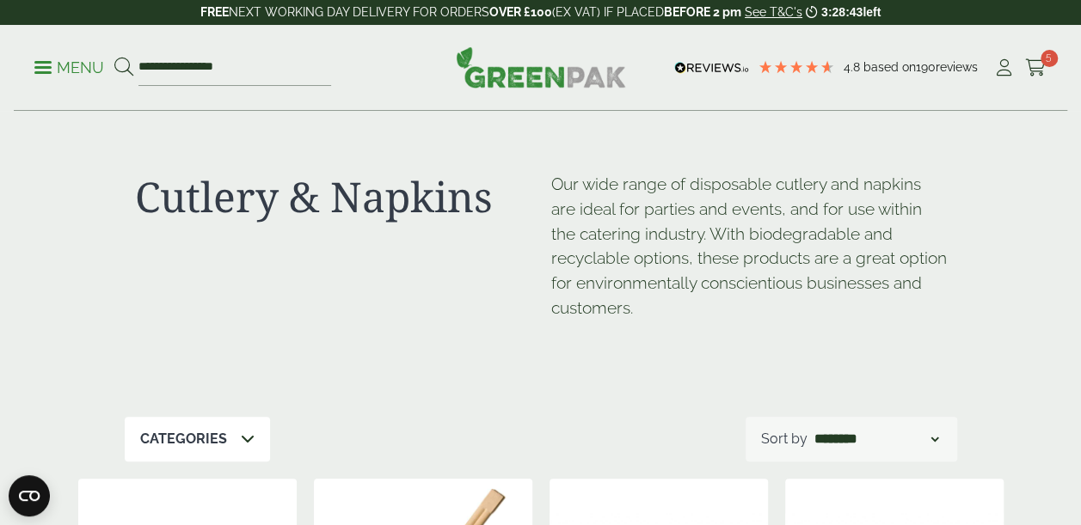
click at [52, 60] on p "Menu" at bounding box center [69, 68] width 70 height 21
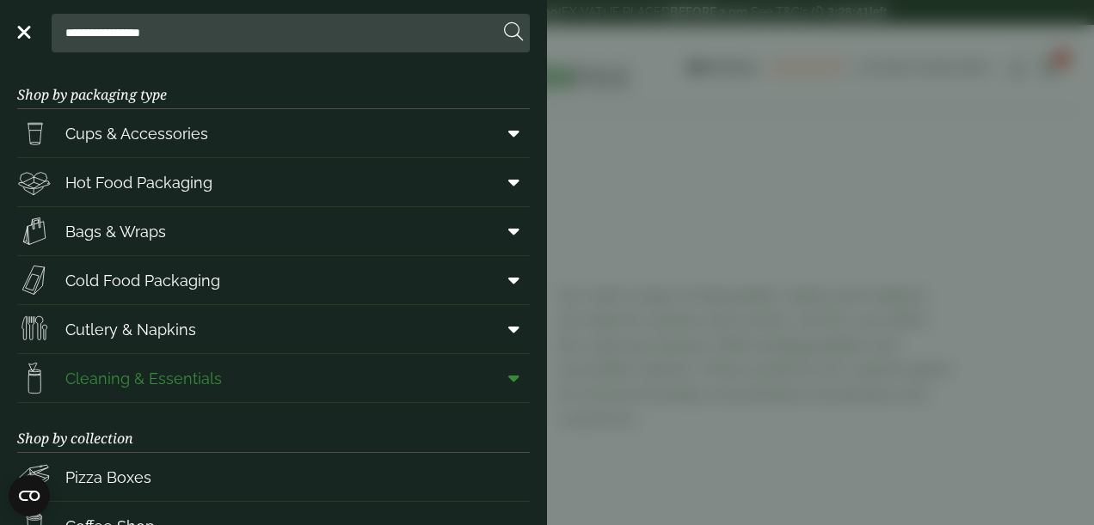
click at [513, 378] on span at bounding box center [510, 378] width 39 height 33
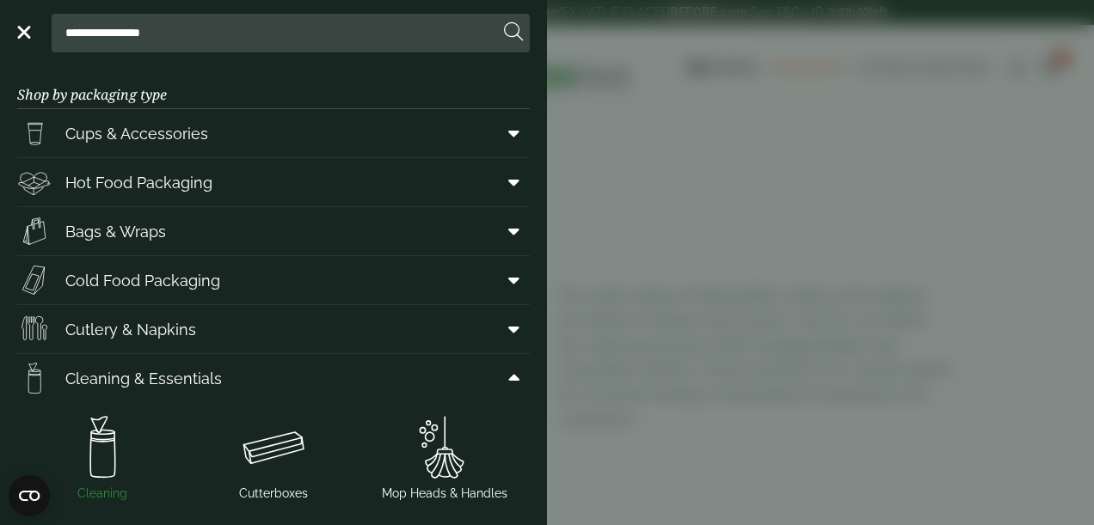
click at [114, 465] on img at bounding box center [102, 447] width 157 height 69
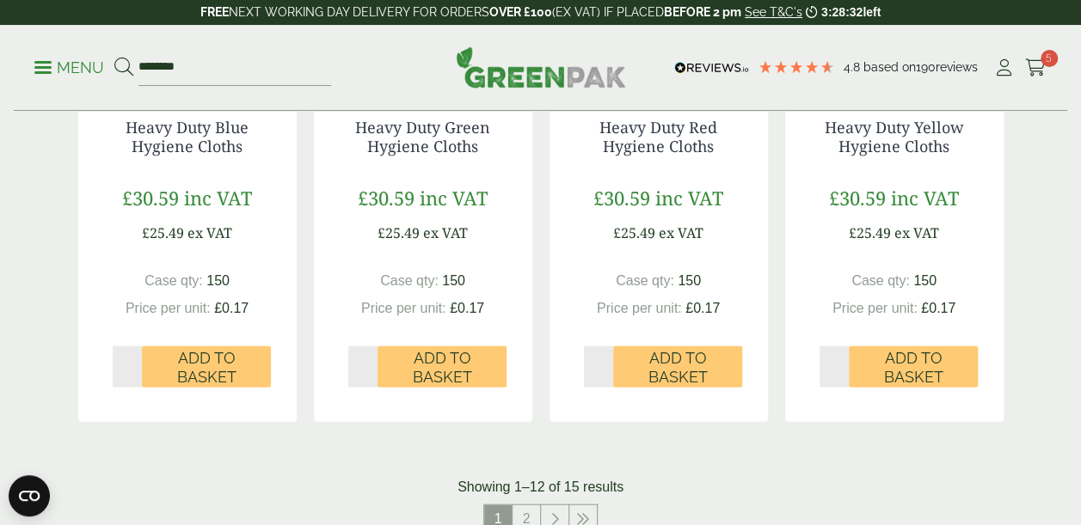
scroll to position [1935, 0]
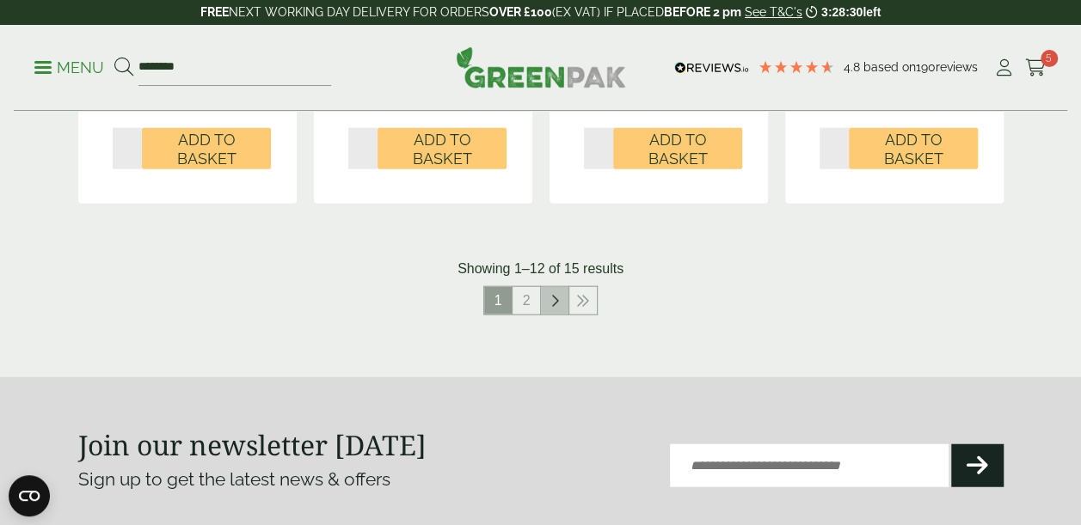
click at [554, 305] on icon at bounding box center [554, 301] width 9 height 14
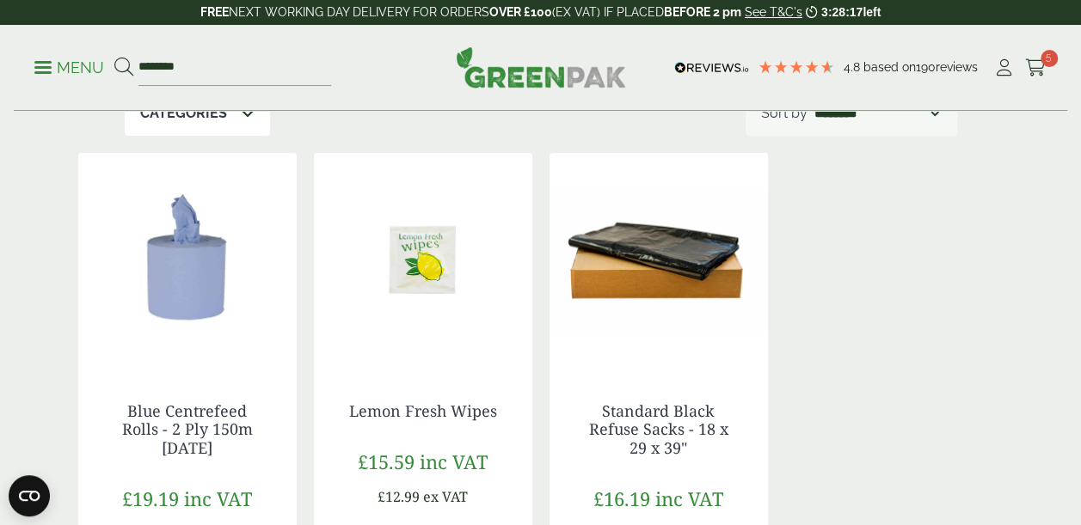
scroll to position [222, 0]
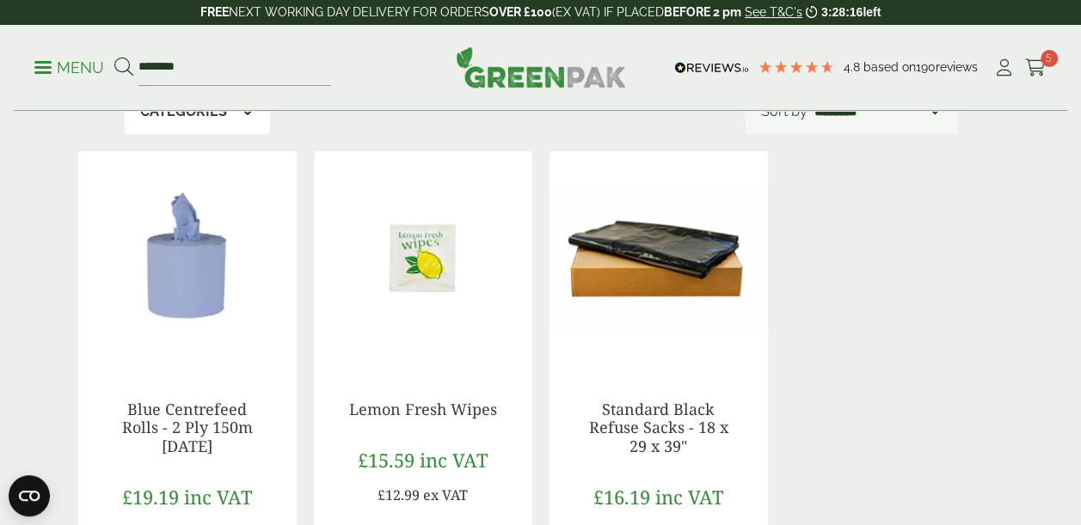
click at [692, 261] on img at bounding box center [659, 258] width 218 height 215
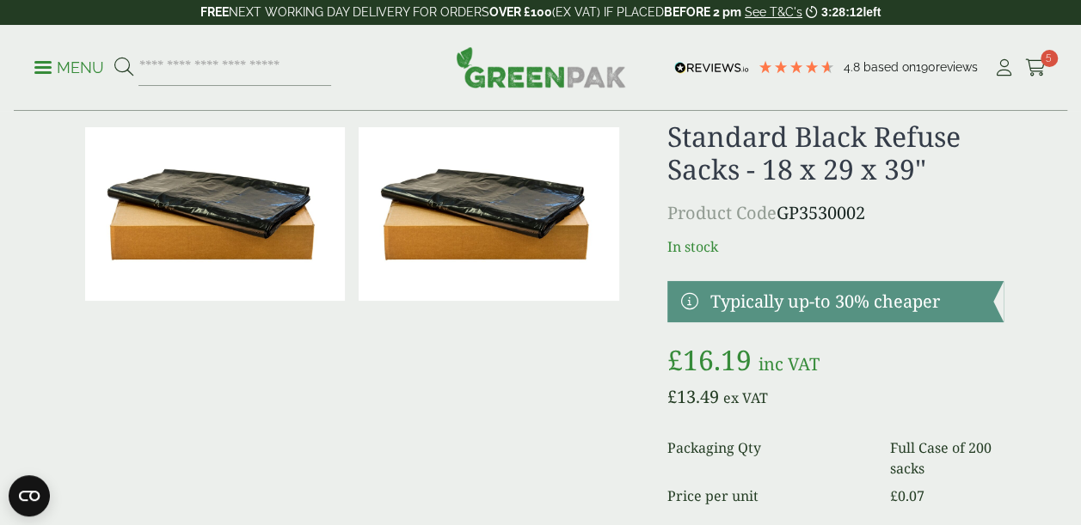
click at [896, 205] on p "Product Code GP3530002" at bounding box center [835, 213] width 336 height 26
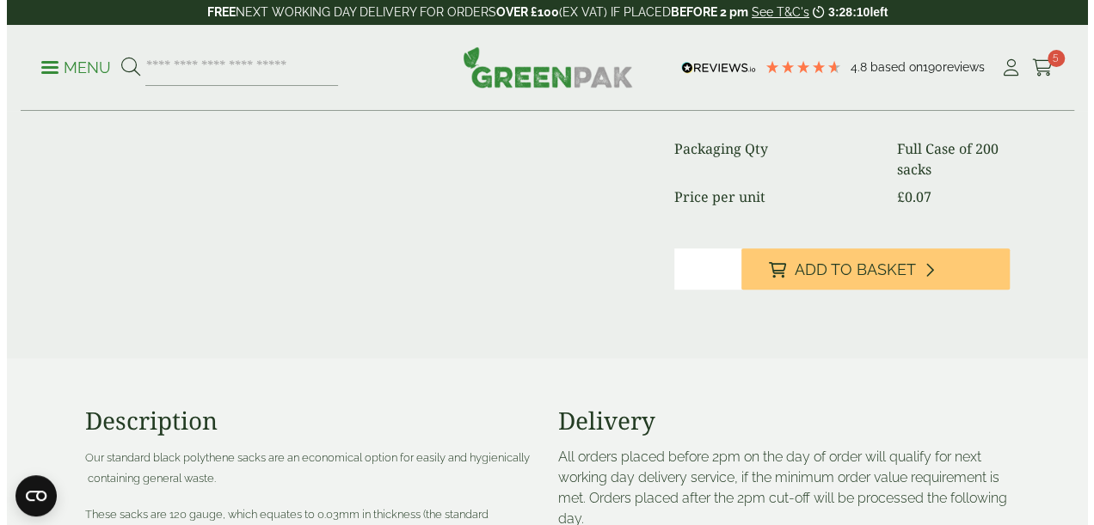
scroll to position [345, 0]
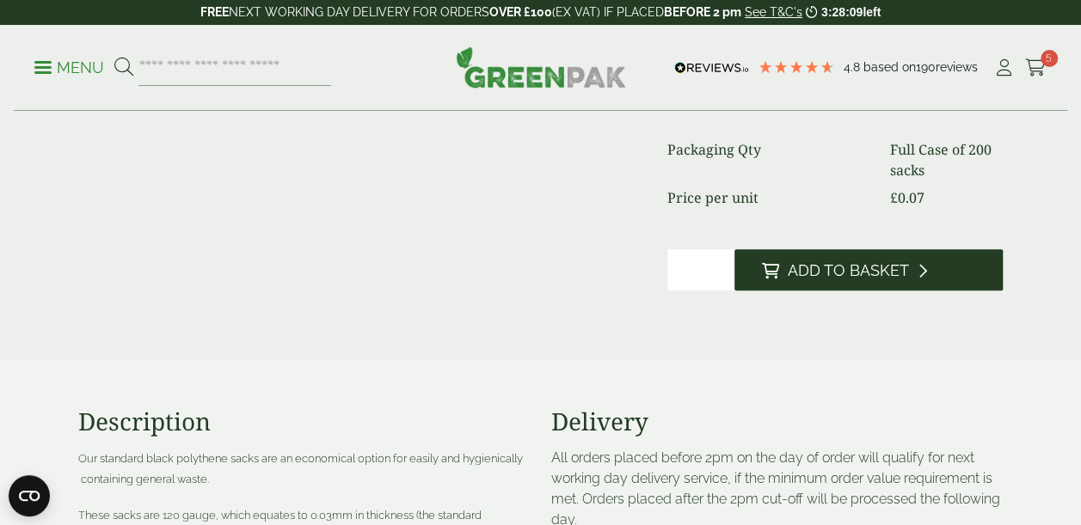
click at [817, 270] on span "Add to Basket" at bounding box center [848, 270] width 121 height 19
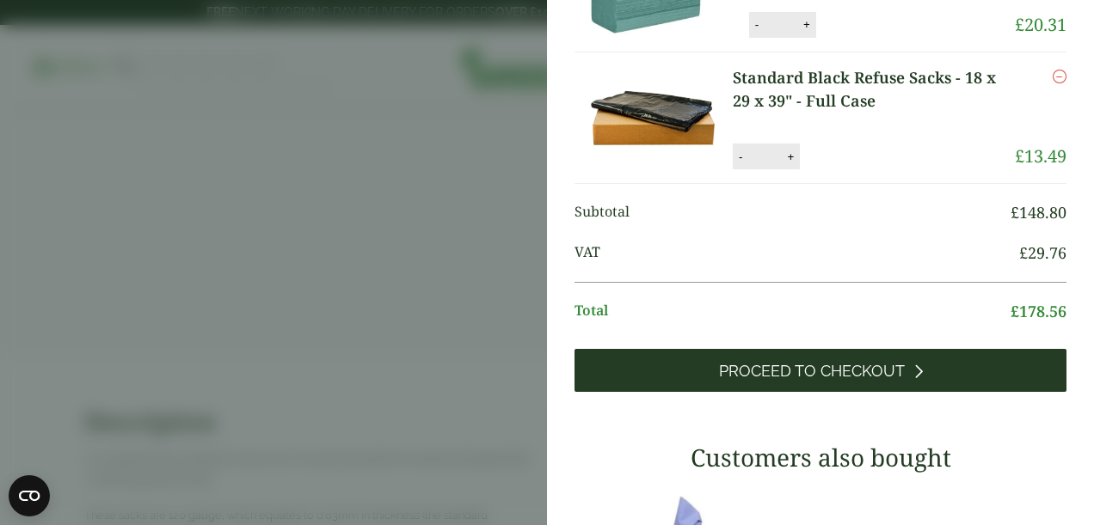
scroll to position [393, 0]
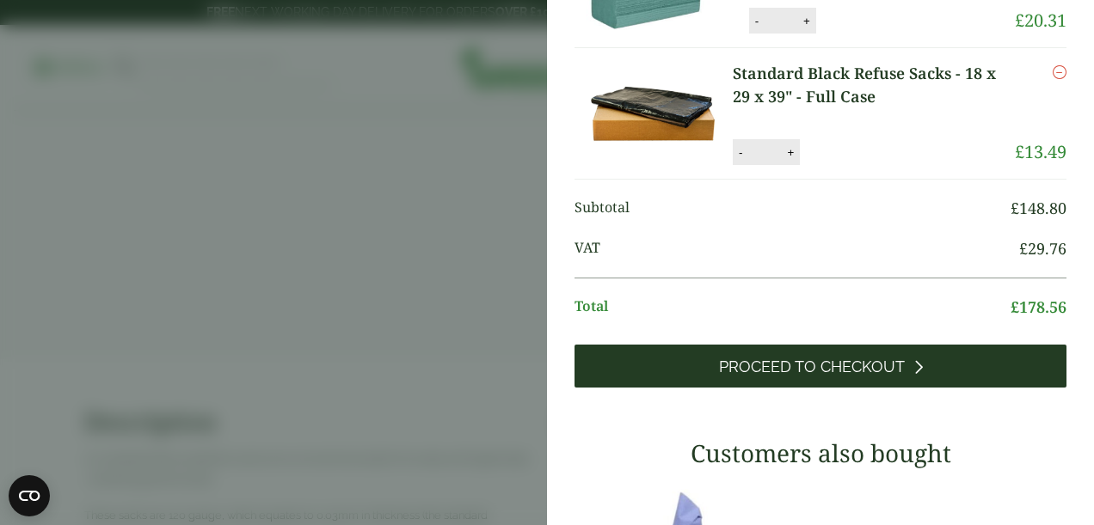
click at [806, 377] on span "Proceed to Checkout" at bounding box center [812, 367] width 186 height 19
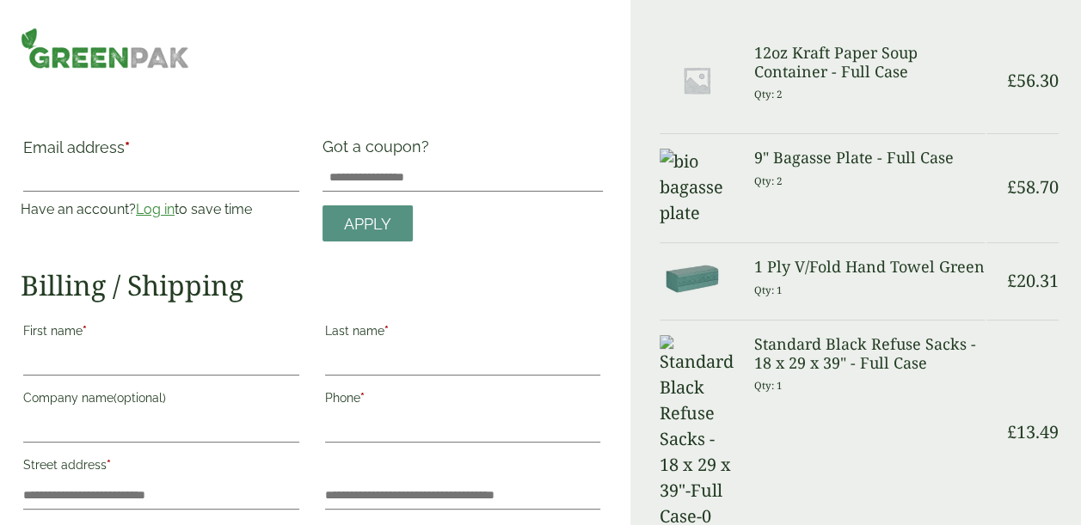
click at [161, 210] on link "Log in" at bounding box center [155, 209] width 39 height 16
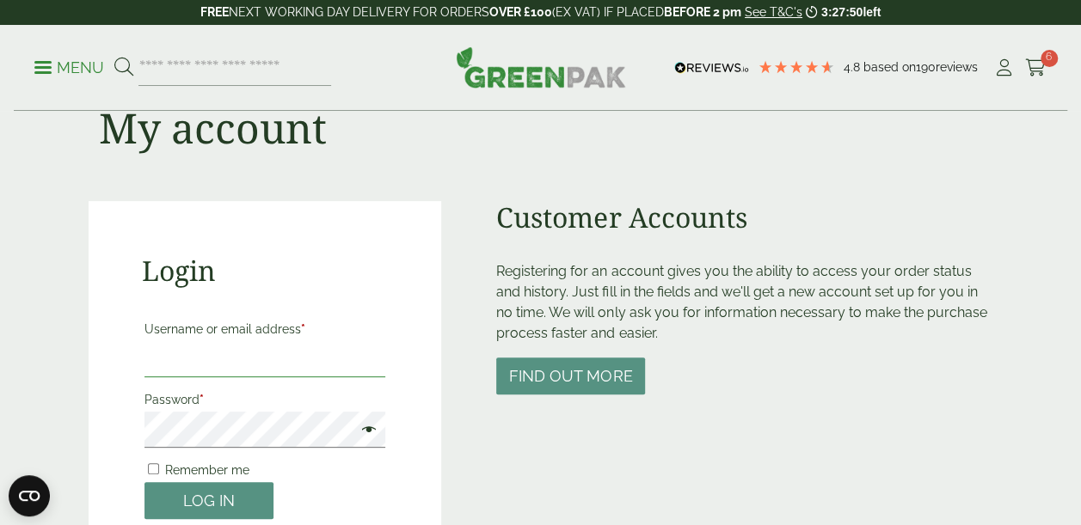
click at [243, 372] on input "Username or email address *" at bounding box center [265, 359] width 242 height 36
type input "**********"
click at [144, 482] on button "Log in" at bounding box center [208, 500] width 129 height 37
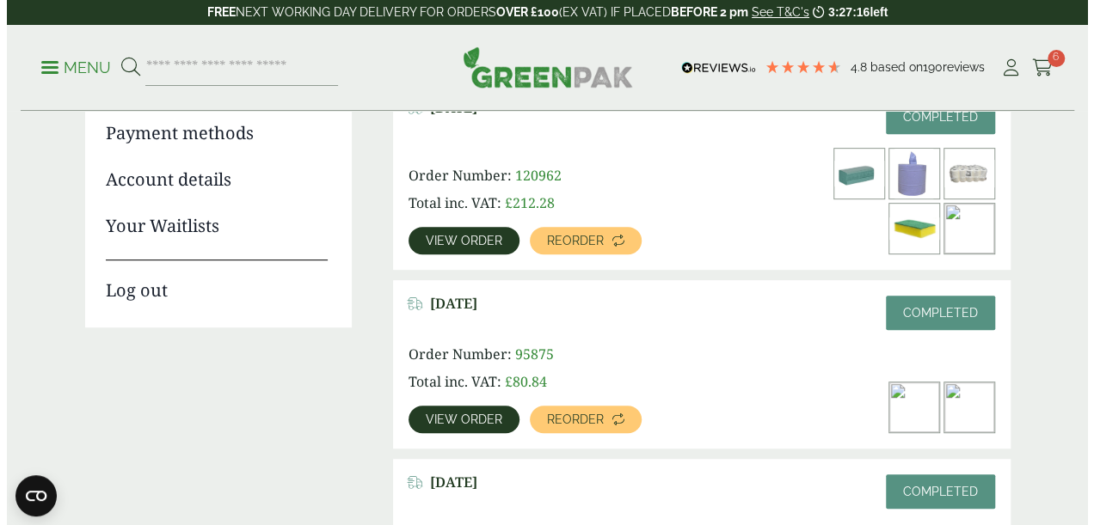
scroll to position [208, 0]
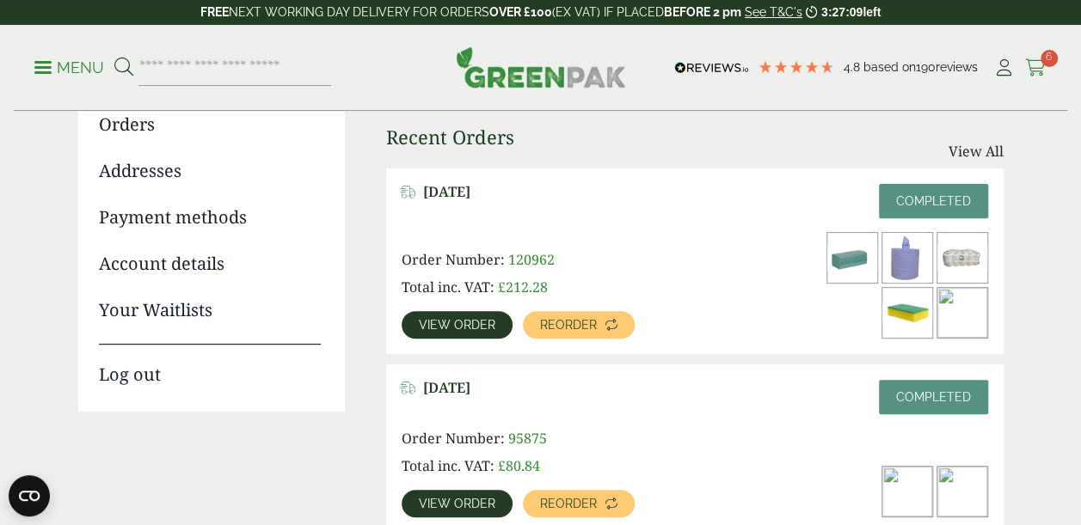
drag, startPoint x: 1048, startPoint y: 68, endPoint x: 1035, endPoint y: 63, distance: 13.9
click at [1035, 63] on div "Menu 4.8 Based on 190 reviews My Account" at bounding box center [540, 68] width 1053 height 86
click at [1035, 63] on icon at bounding box center [1035, 67] width 21 height 17
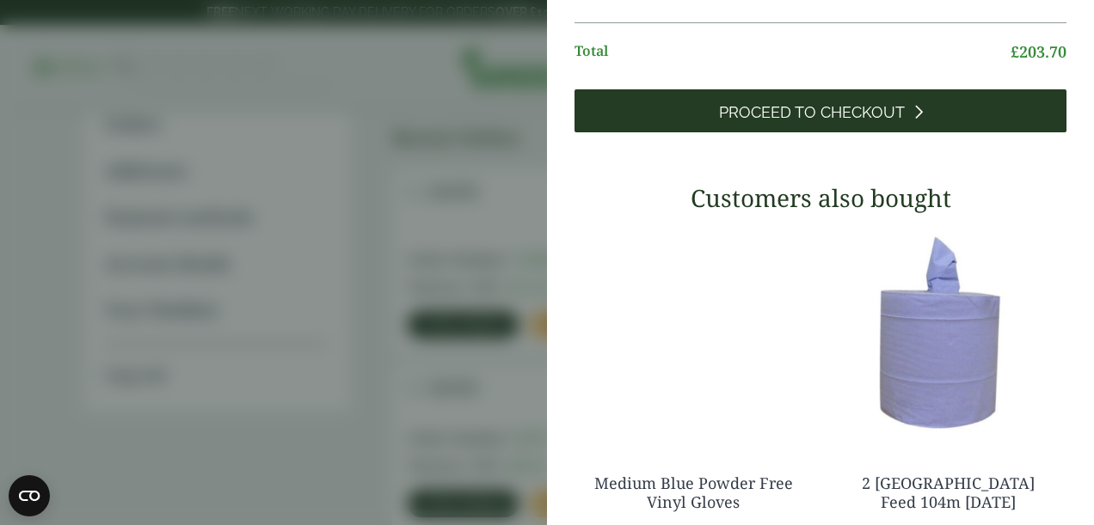
scroll to position [501, 0]
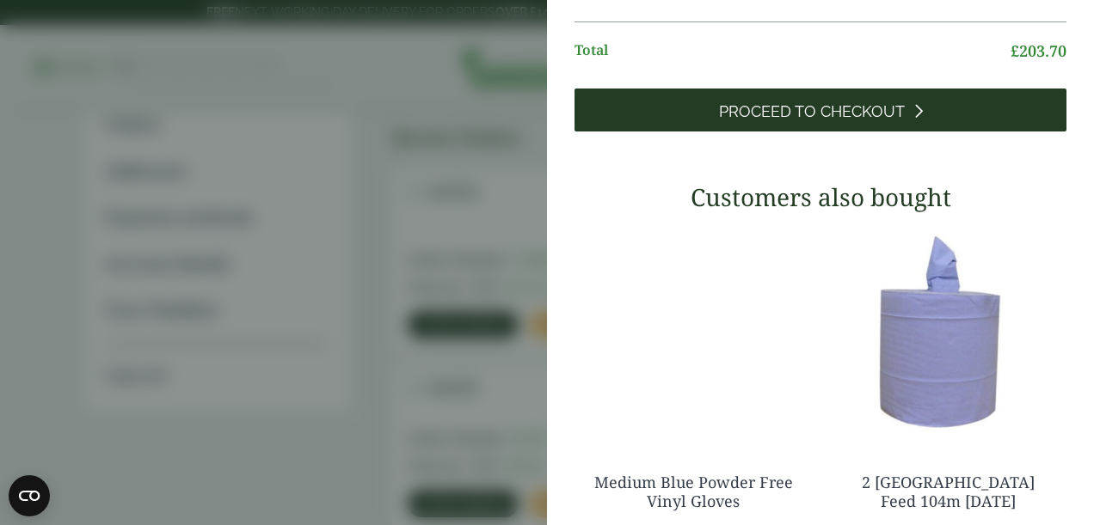
click at [868, 121] on span "Proceed to Checkout" at bounding box center [812, 111] width 186 height 19
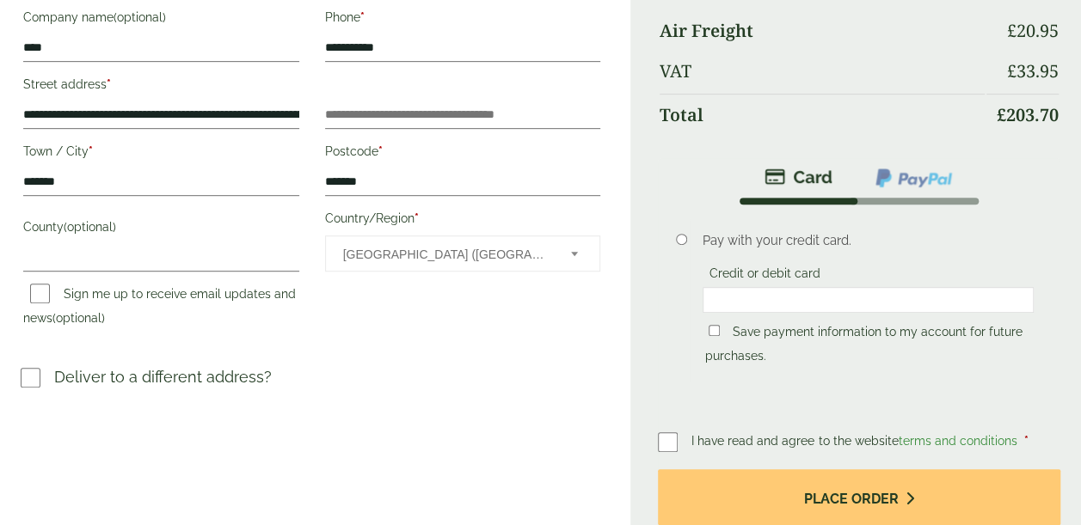
scroll to position [372, 0]
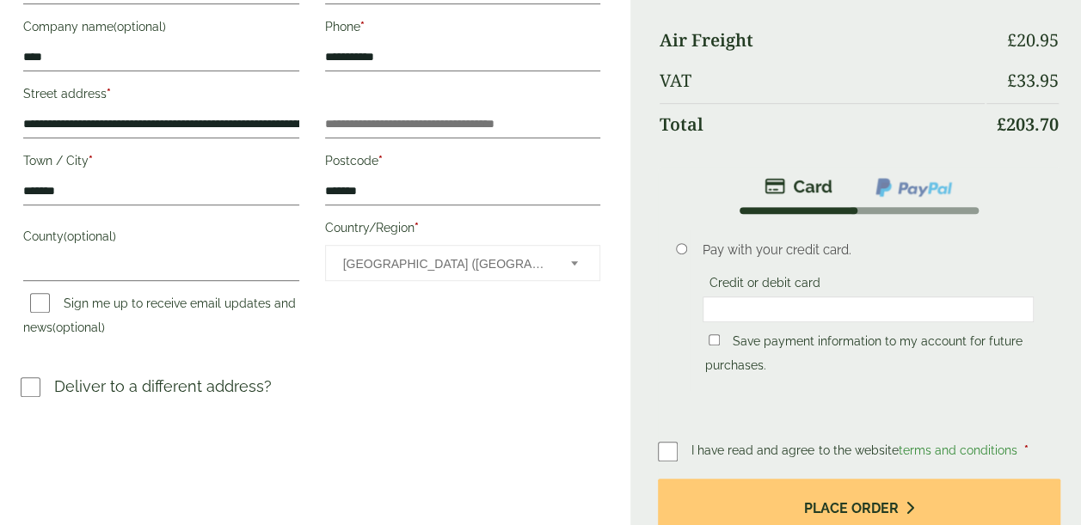
click at [755, 337] on label "Save payment information to my account for future purchases." at bounding box center [863, 356] width 317 height 43
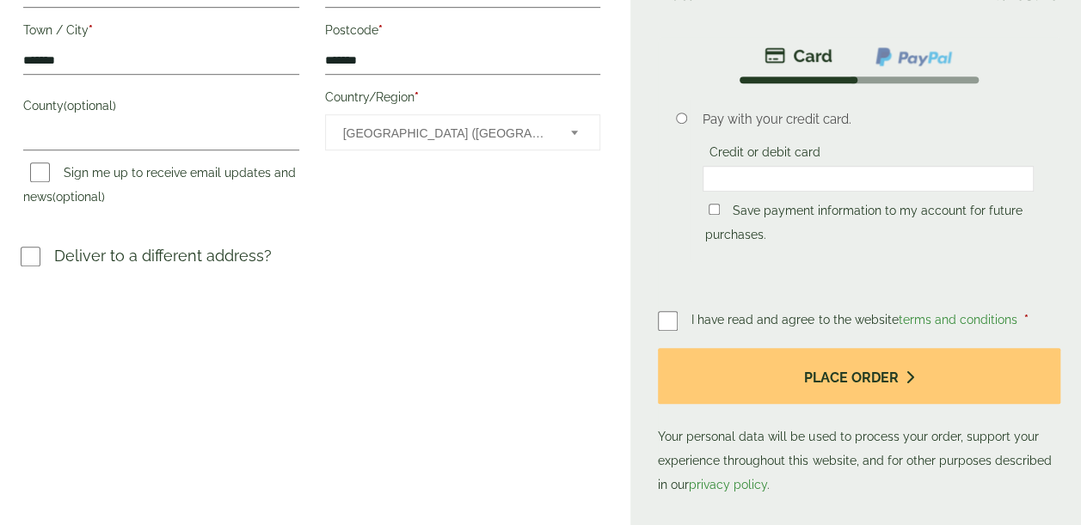
scroll to position [574, 0]
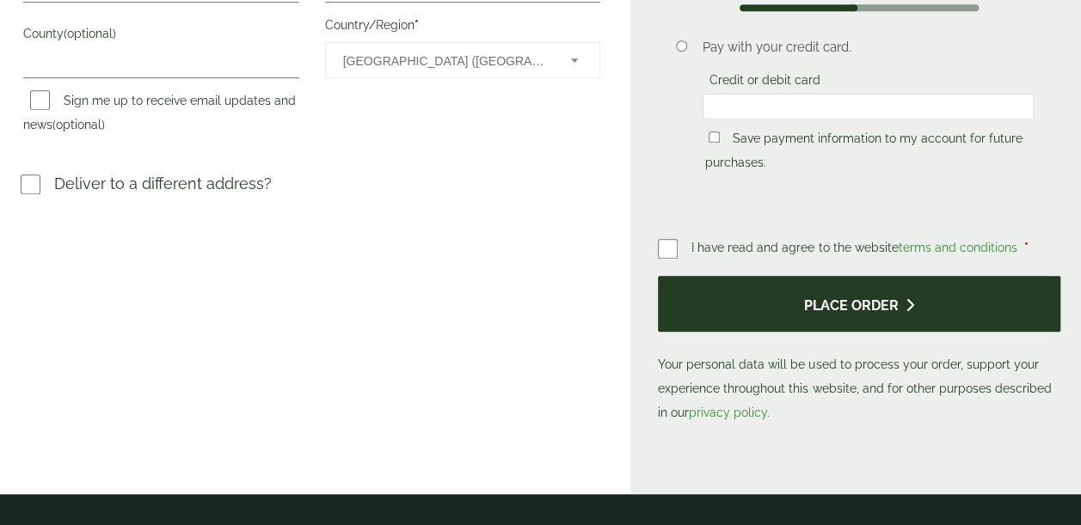
click at [804, 310] on button "Place order" at bounding box center [859, 304] width 402 height 56
click at [880, 292] on button "Place order" at bounding box center [859, 304] width 402 height 56
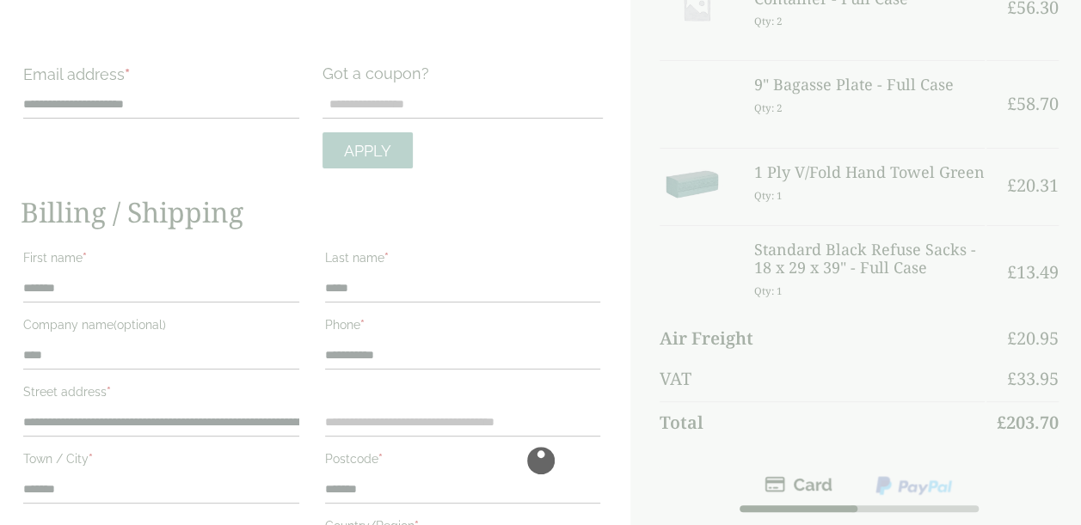
scroll to position [0, 0]
